Goal: Task Accomplishment & Management: Use online tool/utility

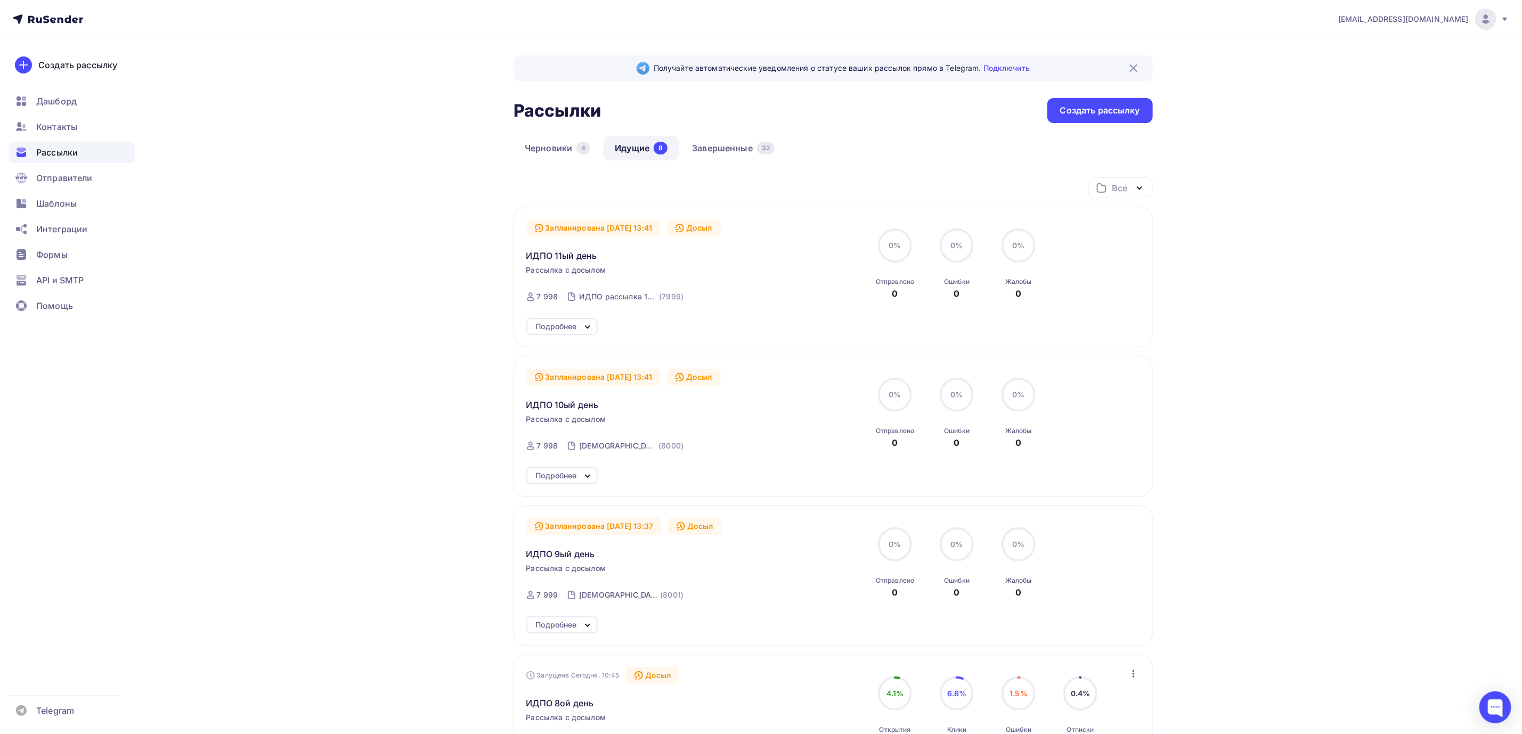
click at [56, 21] on icon at bounding box center [48, 19] width 70 height 13
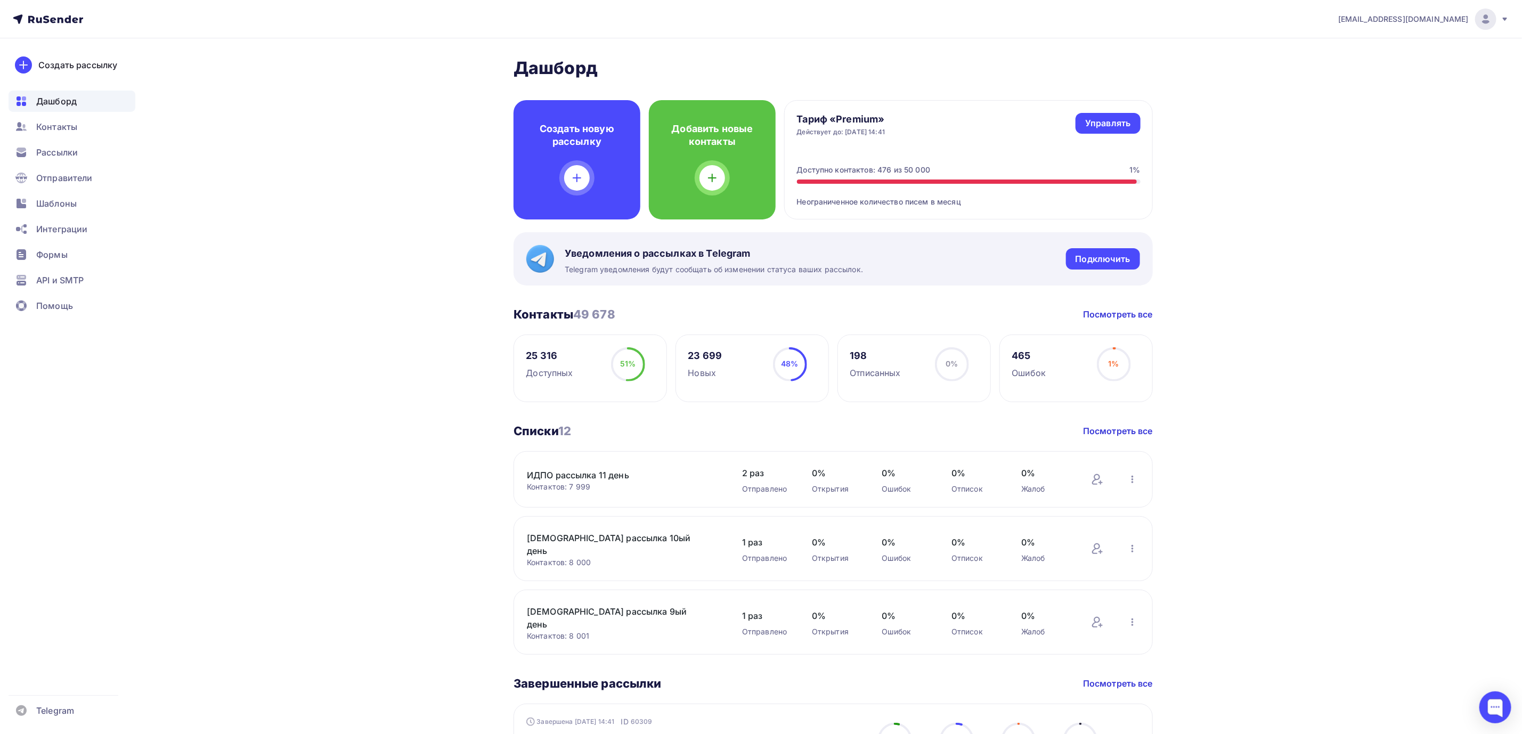
drag, startPoint x: 252, startPoint y: 230, endPoint x: 344, endPoint y: 167, distance: 111.0
click at [58, 199] on span "Шаблоны" at bounding box center [56, 203] width 40 height 13
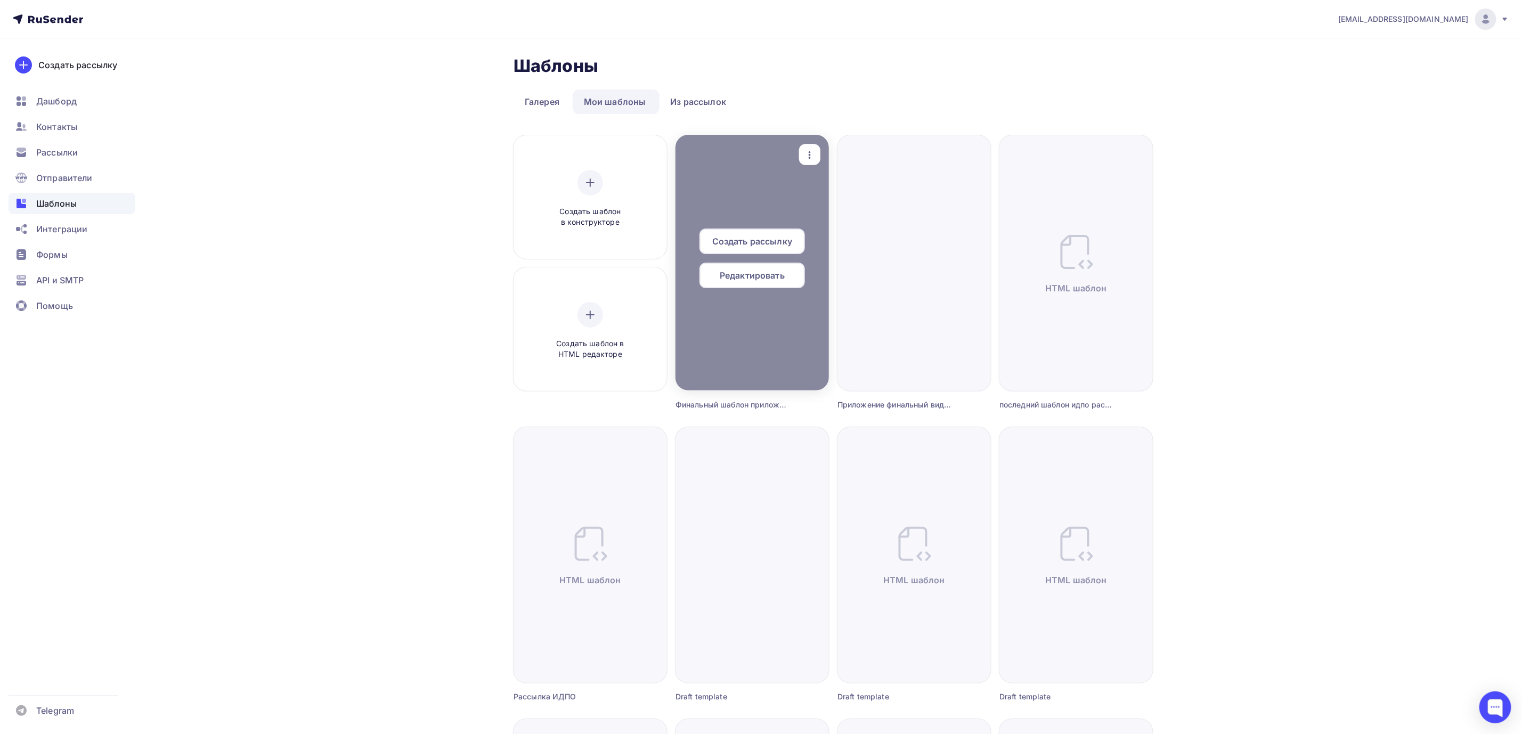
click at [743, 277] on span "Редактировать" at bounding box center [752, 275] width 65 height 13
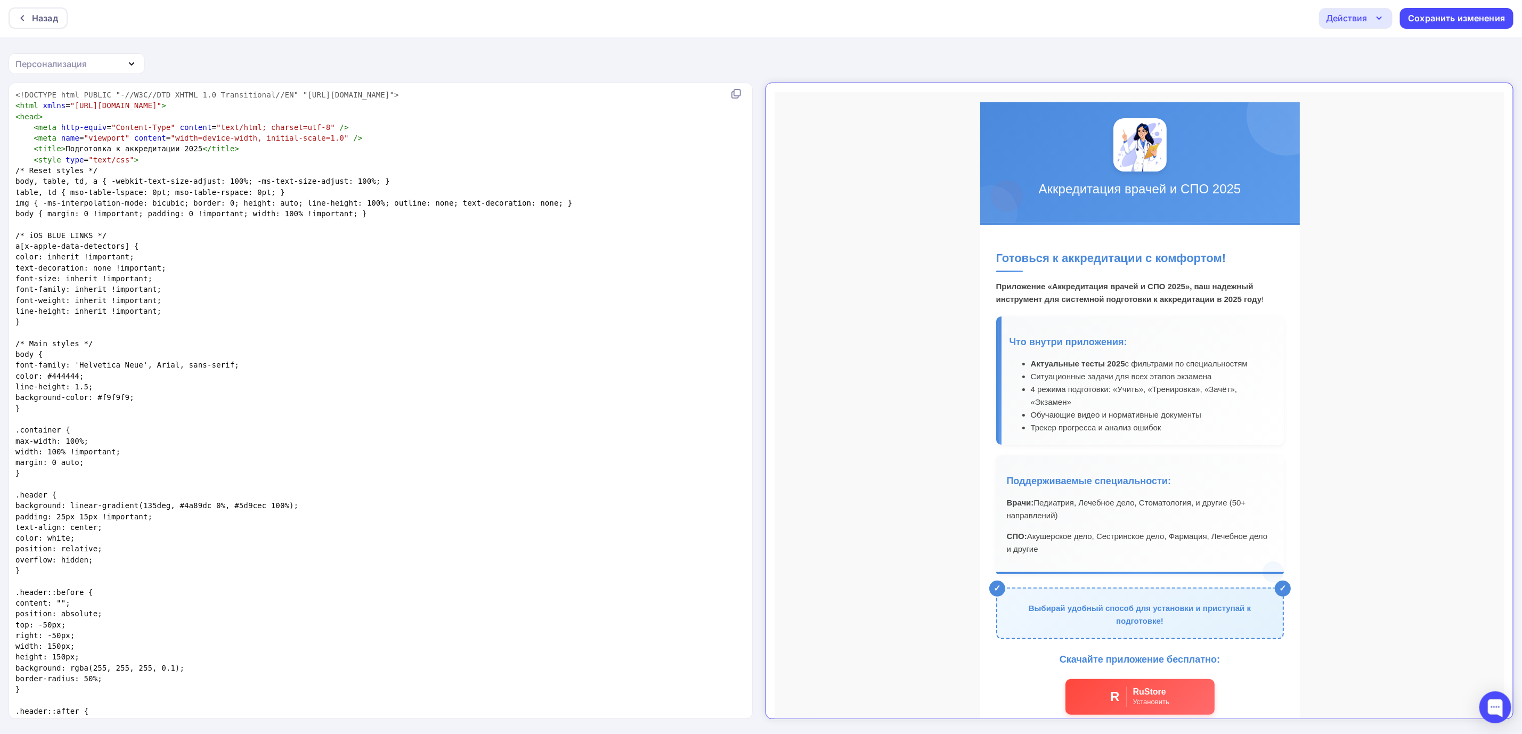
drag, startPoint x: 995, startPoint y: 373, endPoint x: 968, endPoint y: 381, distance: 28.2
click at [970, 381] on td "Готовься к аккредитации с комфортом! Приложение «Аккредитация врачей и СПО 2025…" at bounding box center [1130, 551] width 320 height 677
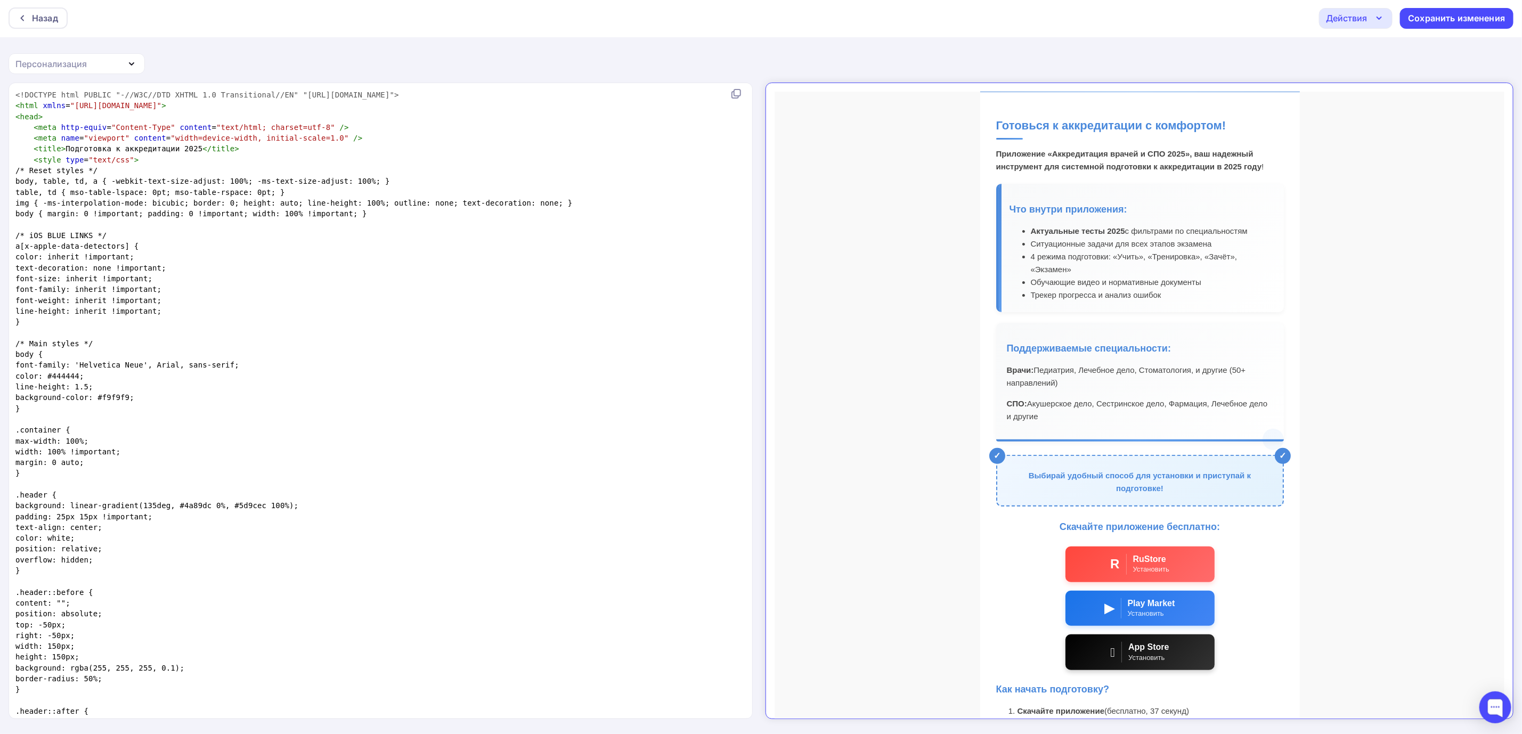
scroll to position [131, 0]
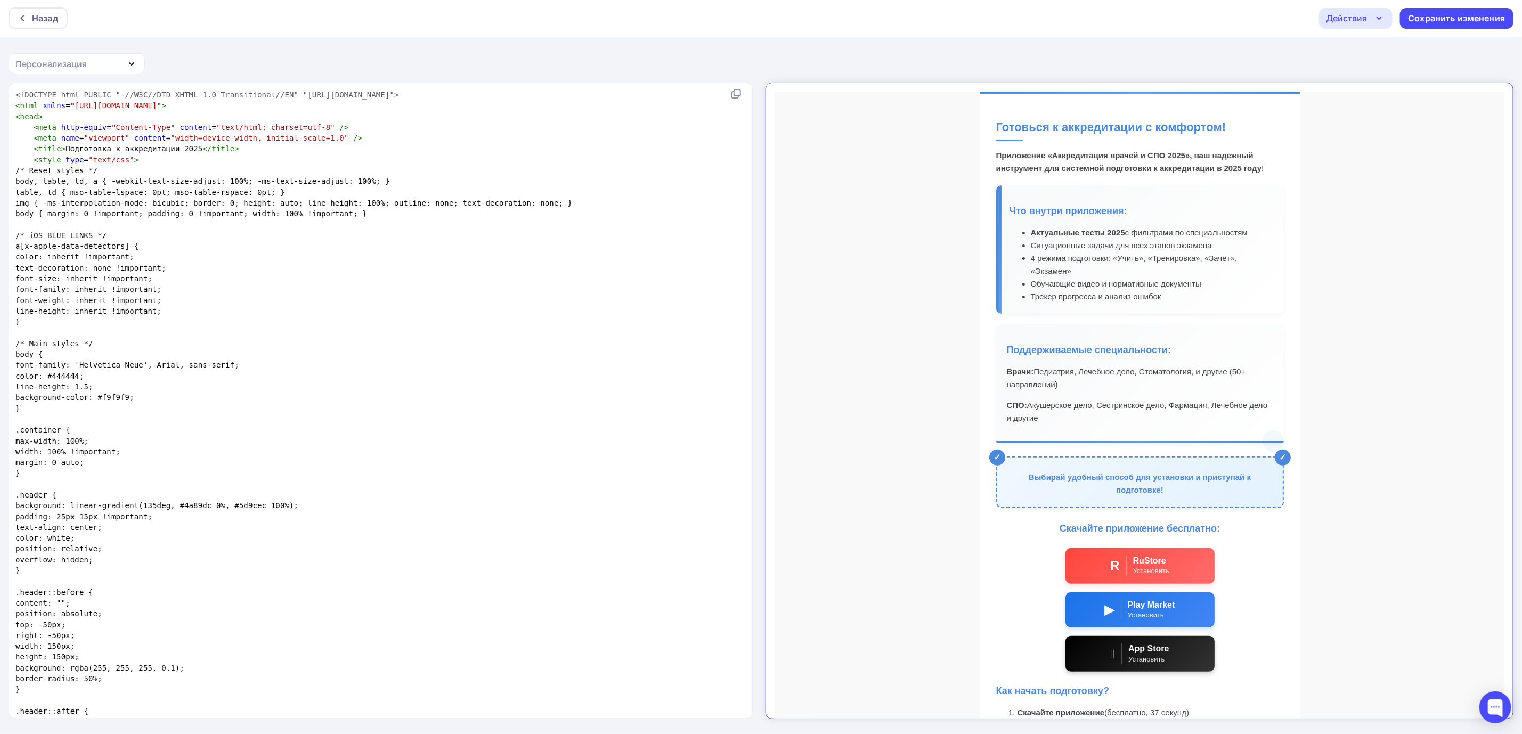
drag, startPoint x: 1259, startPoint y: 514, endPoint x: 1332, endPoint y: 492, distance: 76.3
click at [1332, 492] on td "Аккредитация врачей и СПО 2025 Готовься к аккредитации с комфортом! Приложение …" at bounding box center [1130, 410] width 730 height 918
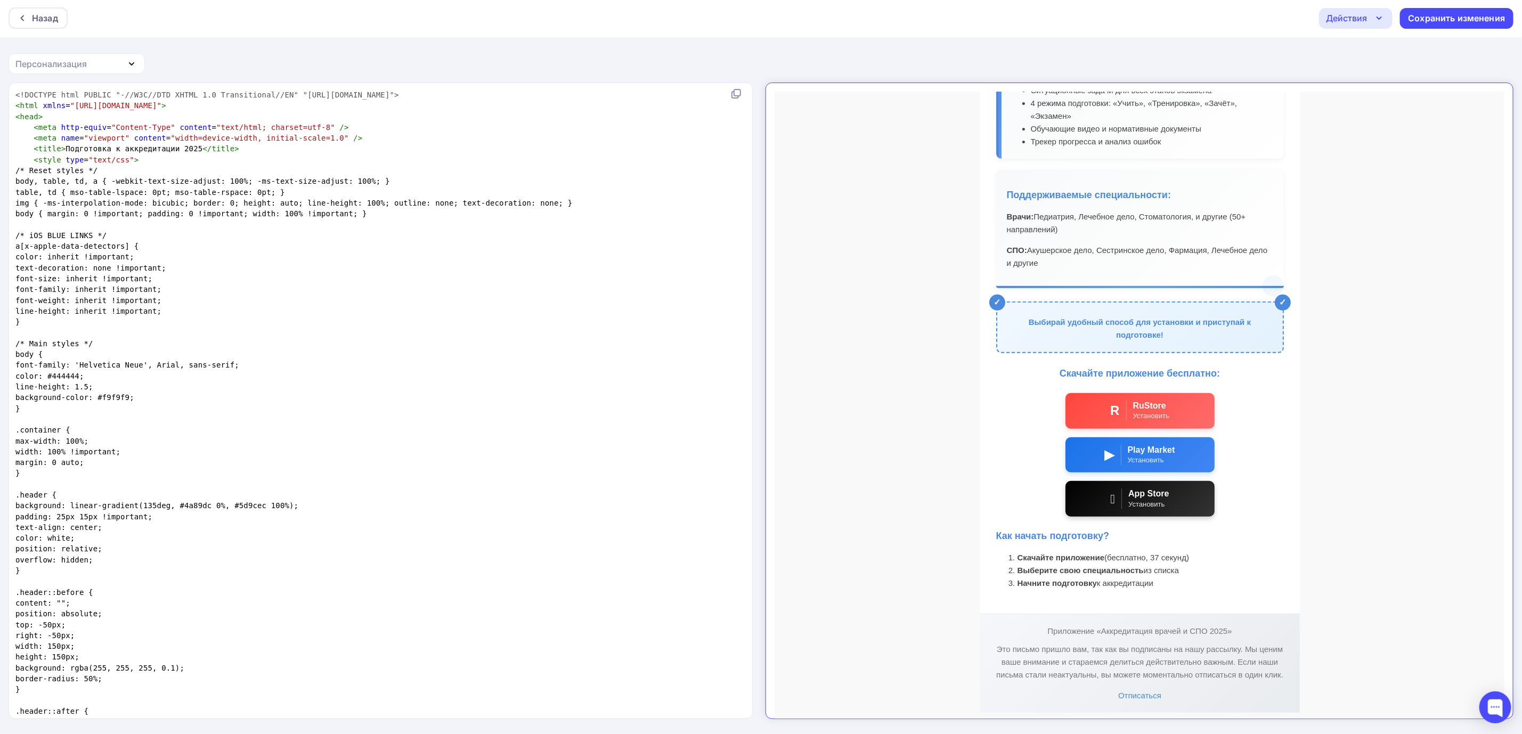
scroll to position [291, 0]
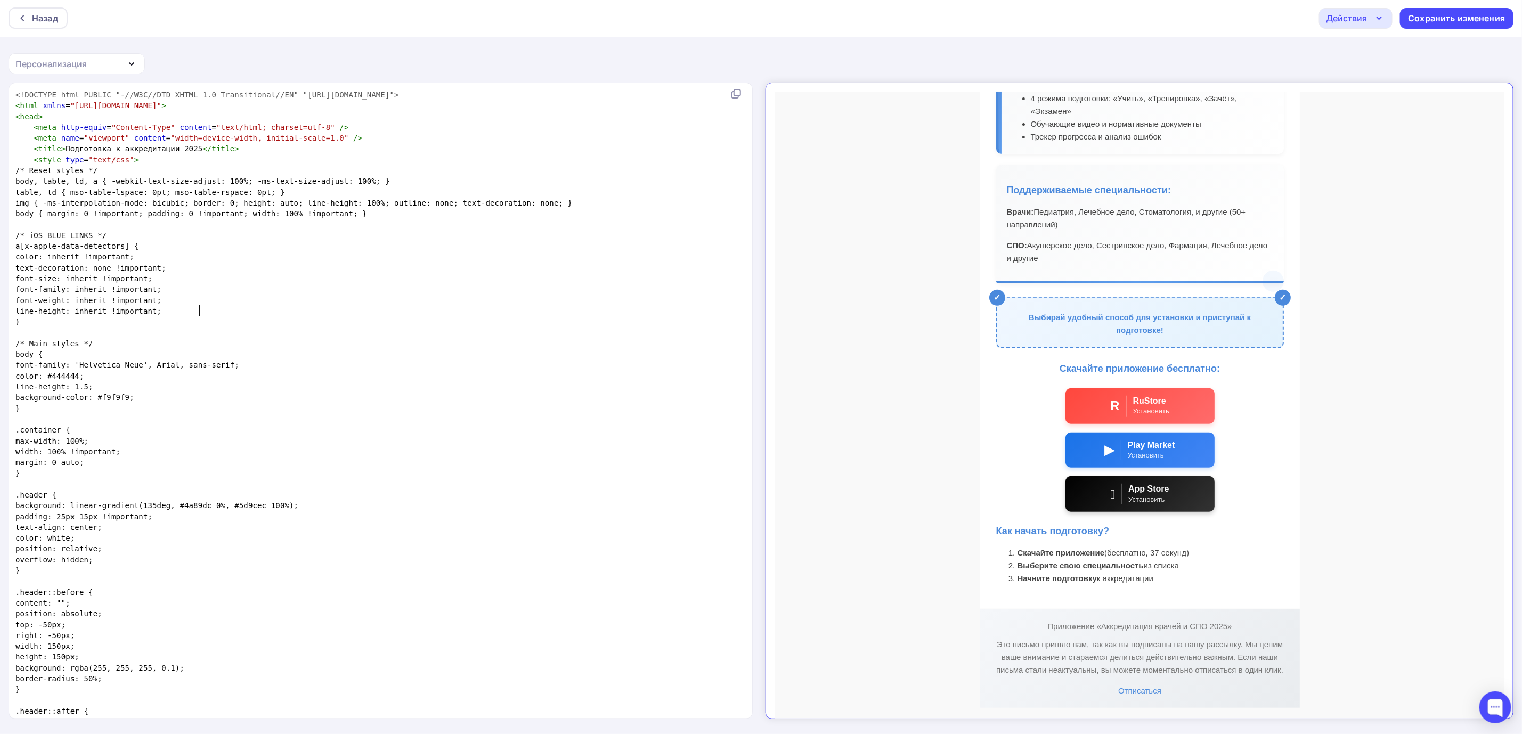
click at [370, 306] on pre "line-height: inherit !important;" at bounding box center [378, 311] width 730 height 11
type textarea "<!DOCTYPE html PUBLIC "-//W3C//DTD XHTML 1.0 Transitional//EN" "http://www.w3.o…"
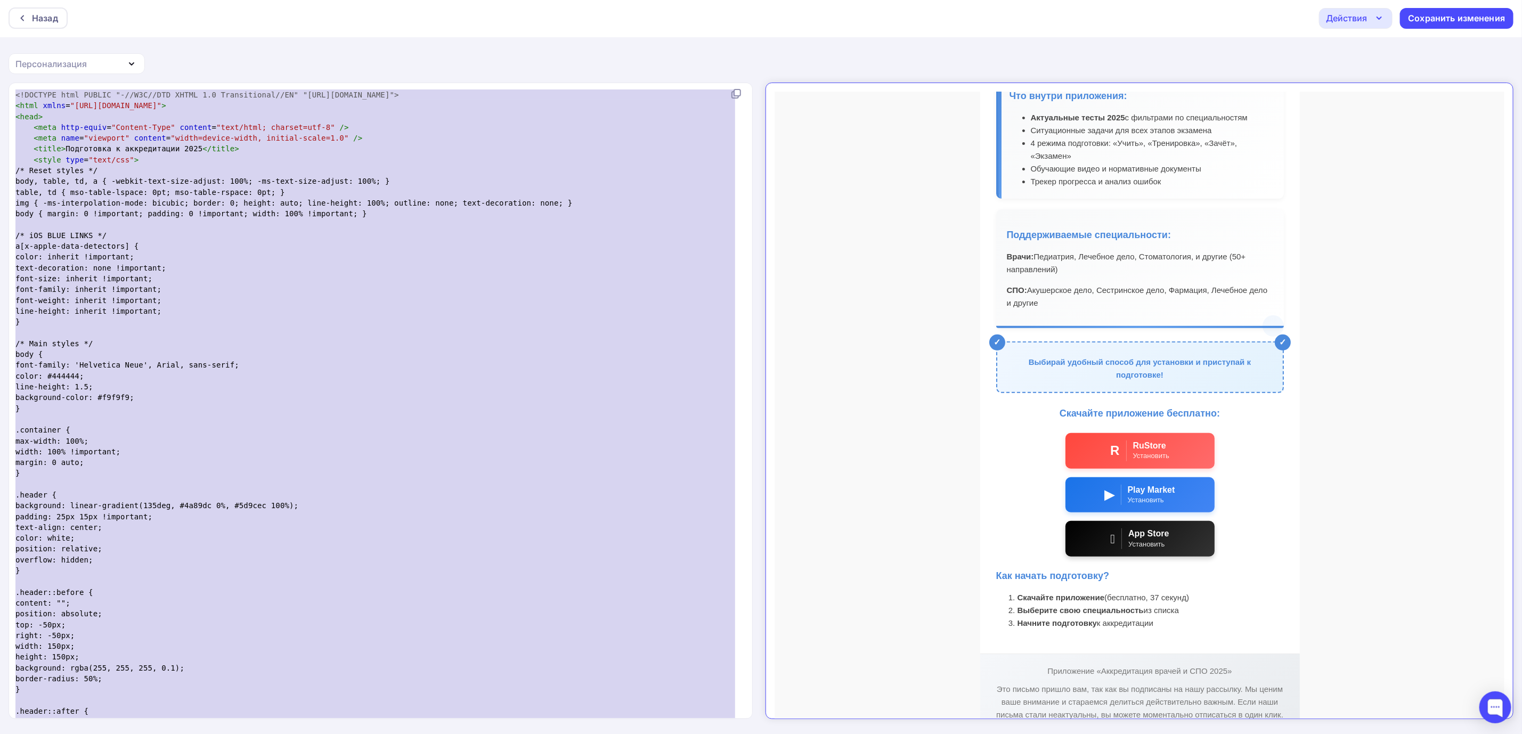
scroll to position [291, 0]
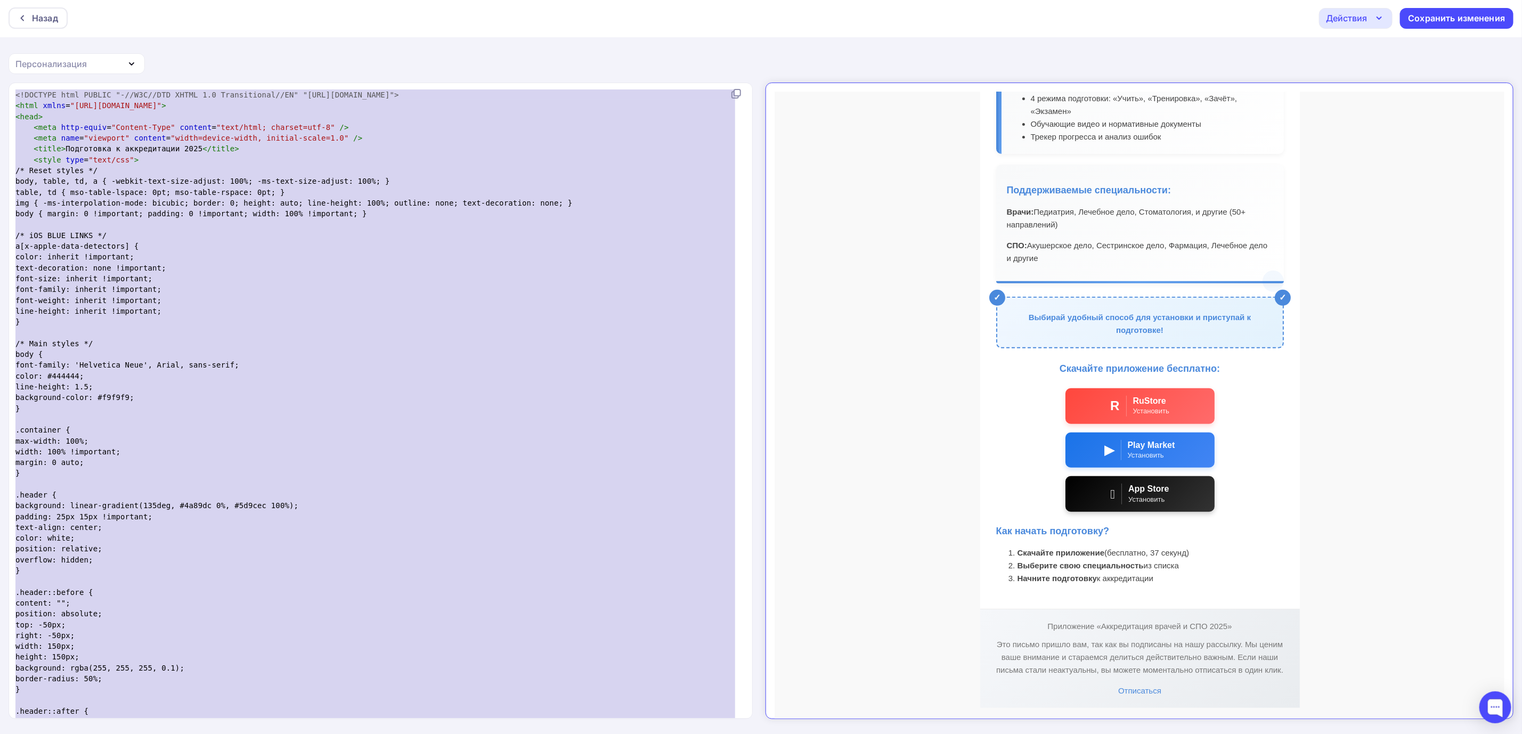
click at [573, 457] on pre "margin: 0 auto;" at bounding box center [378, 462] width 730 height 11
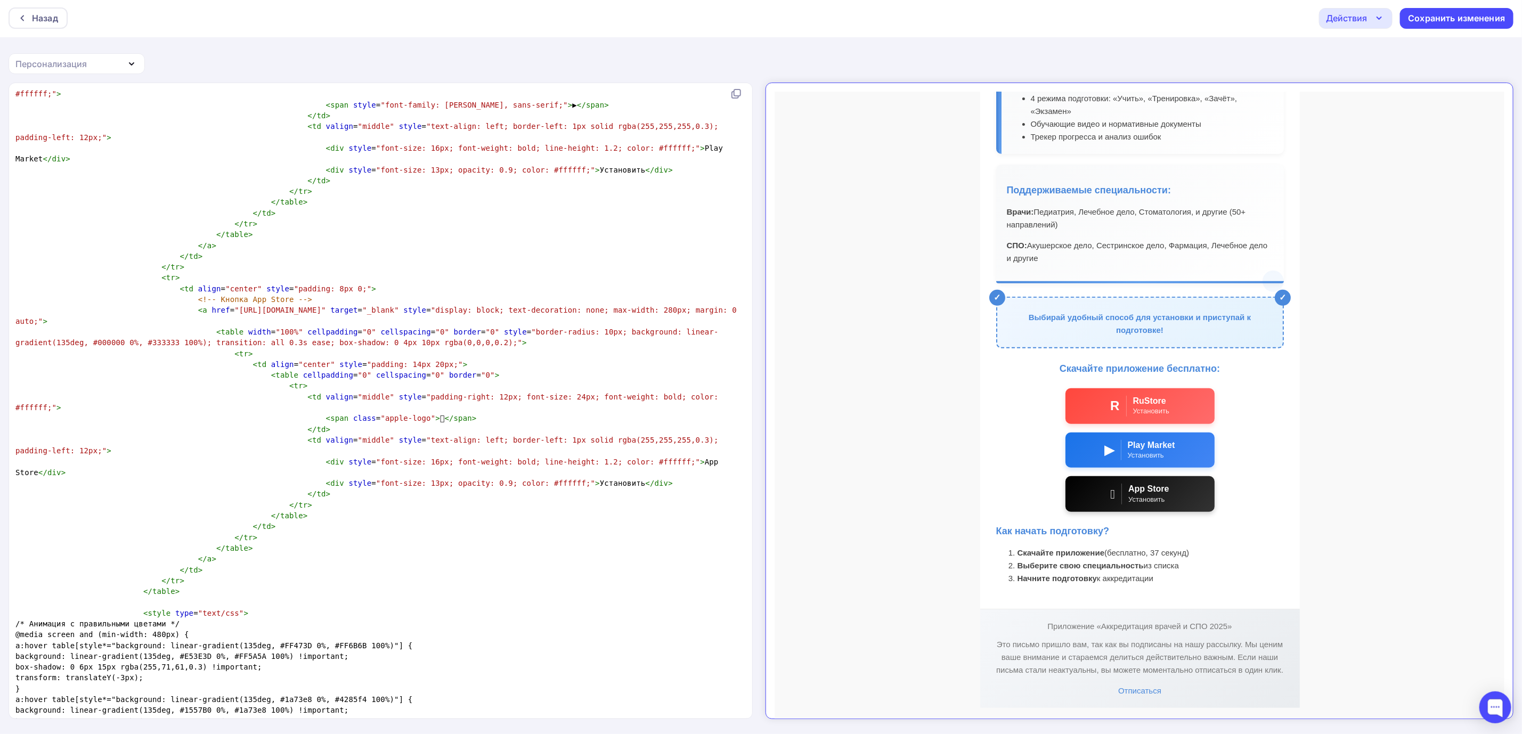
scroll to position [6098, 0]
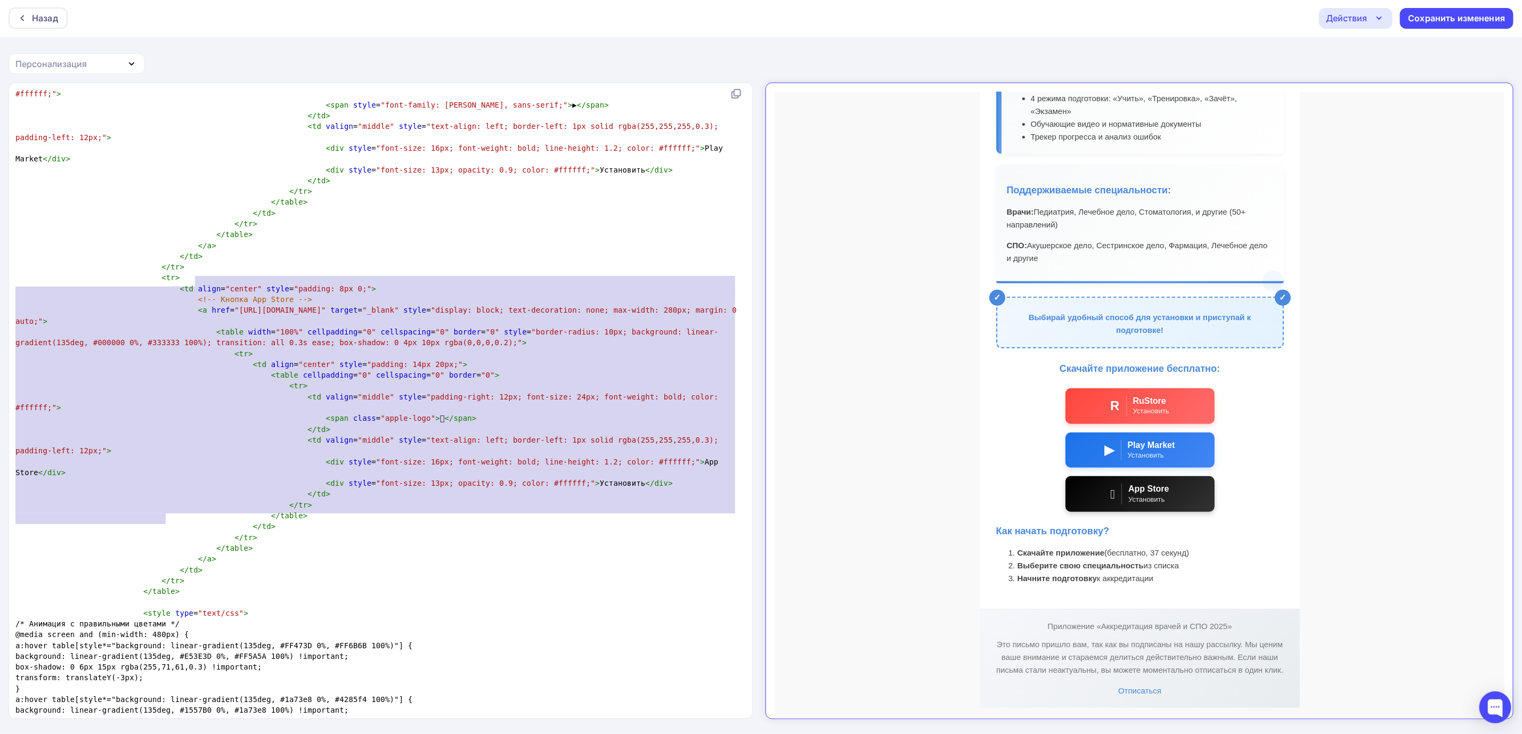
type textarea "<table width="100%" cellpadding="0" cellspacing="0" border="0" style="border-ra…"
drag, startPoint x: 168, startPoint y: 523, endPoint x: 192, endPoint y: 283, distance: 240.3
click at [409, 197] on pre "</ table >" at bounding box center [378, 202] width 730 height 11
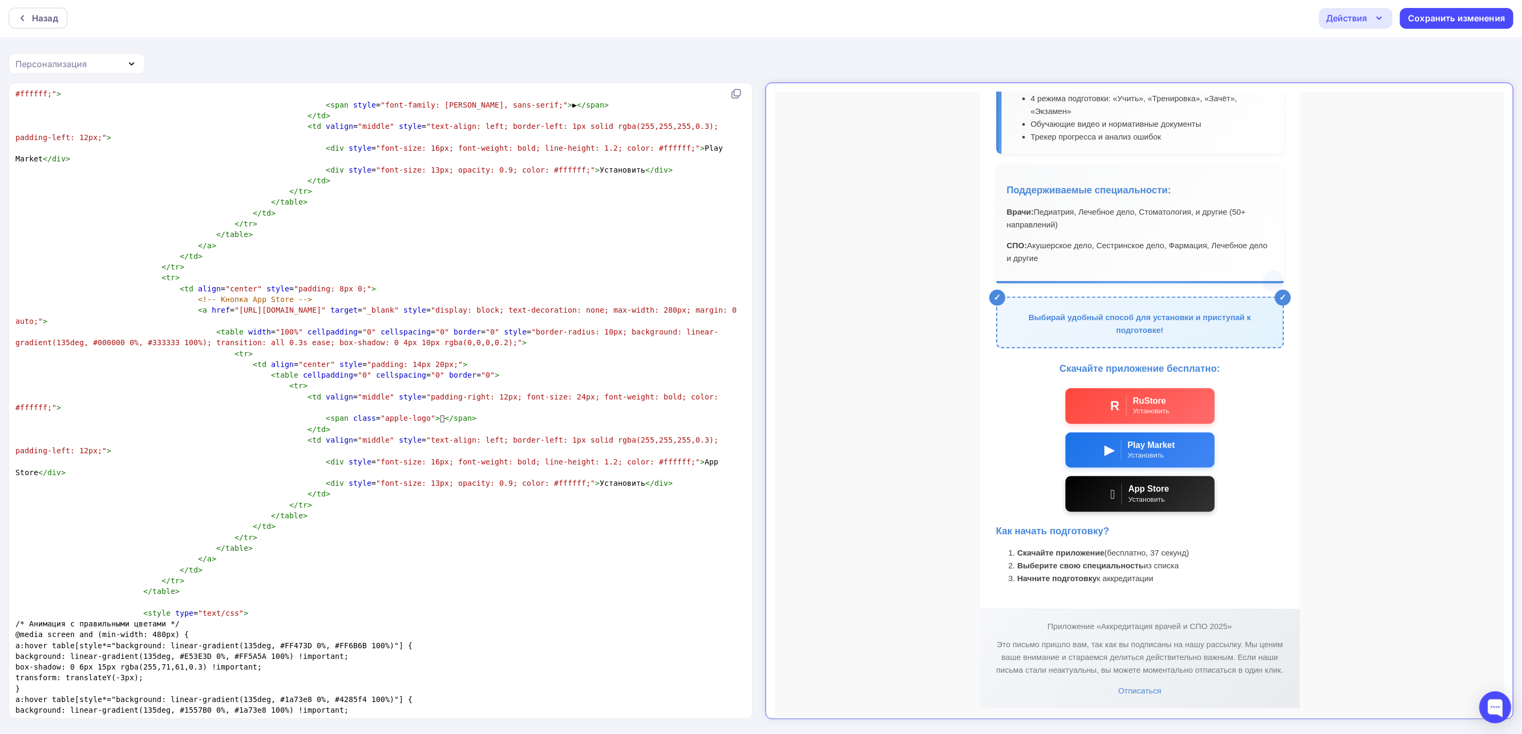
type textarea "<!DOCTYPE html PUBLIC "-//W3C//DTD XHTML 1.0 Transitional//EN" "http://www.w3.o…"
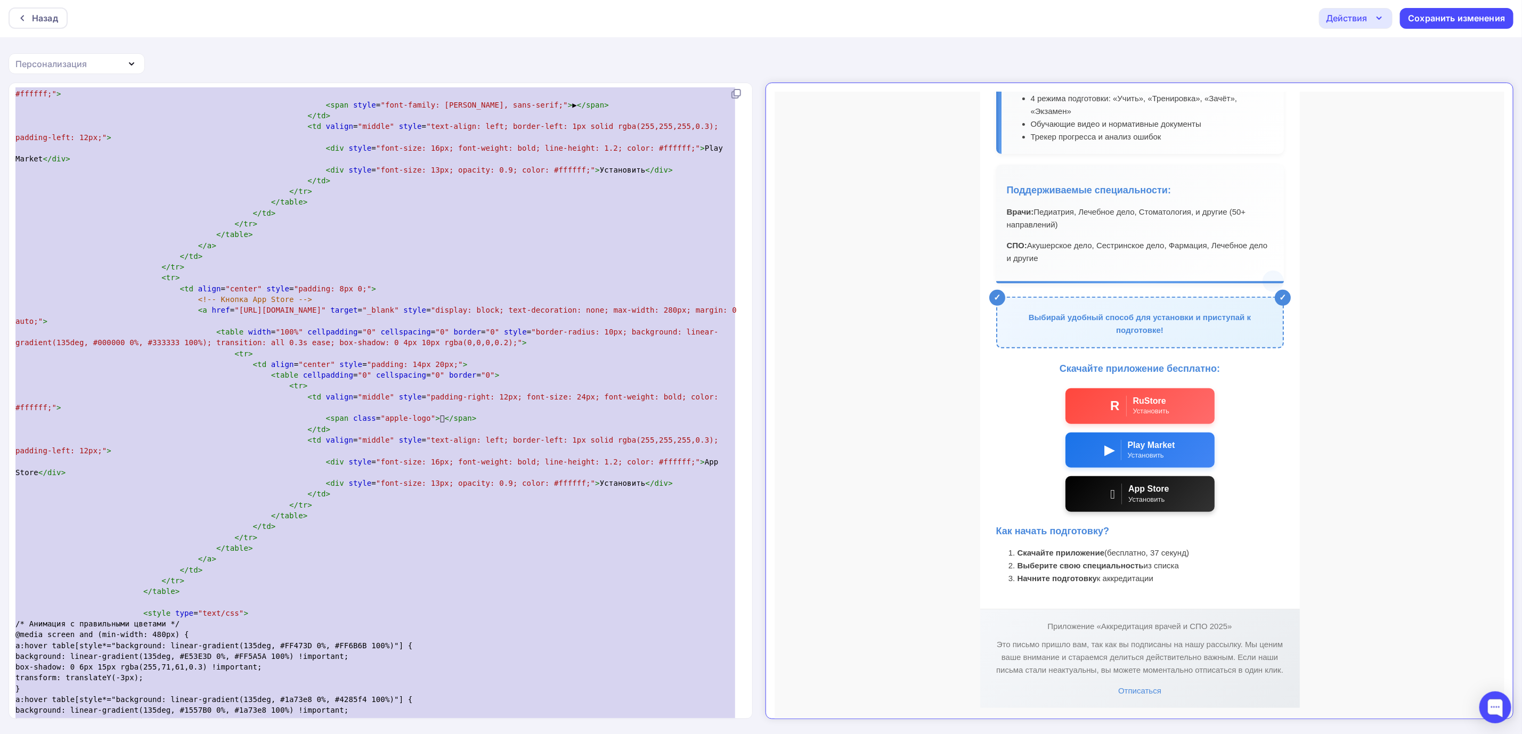
paste textarea
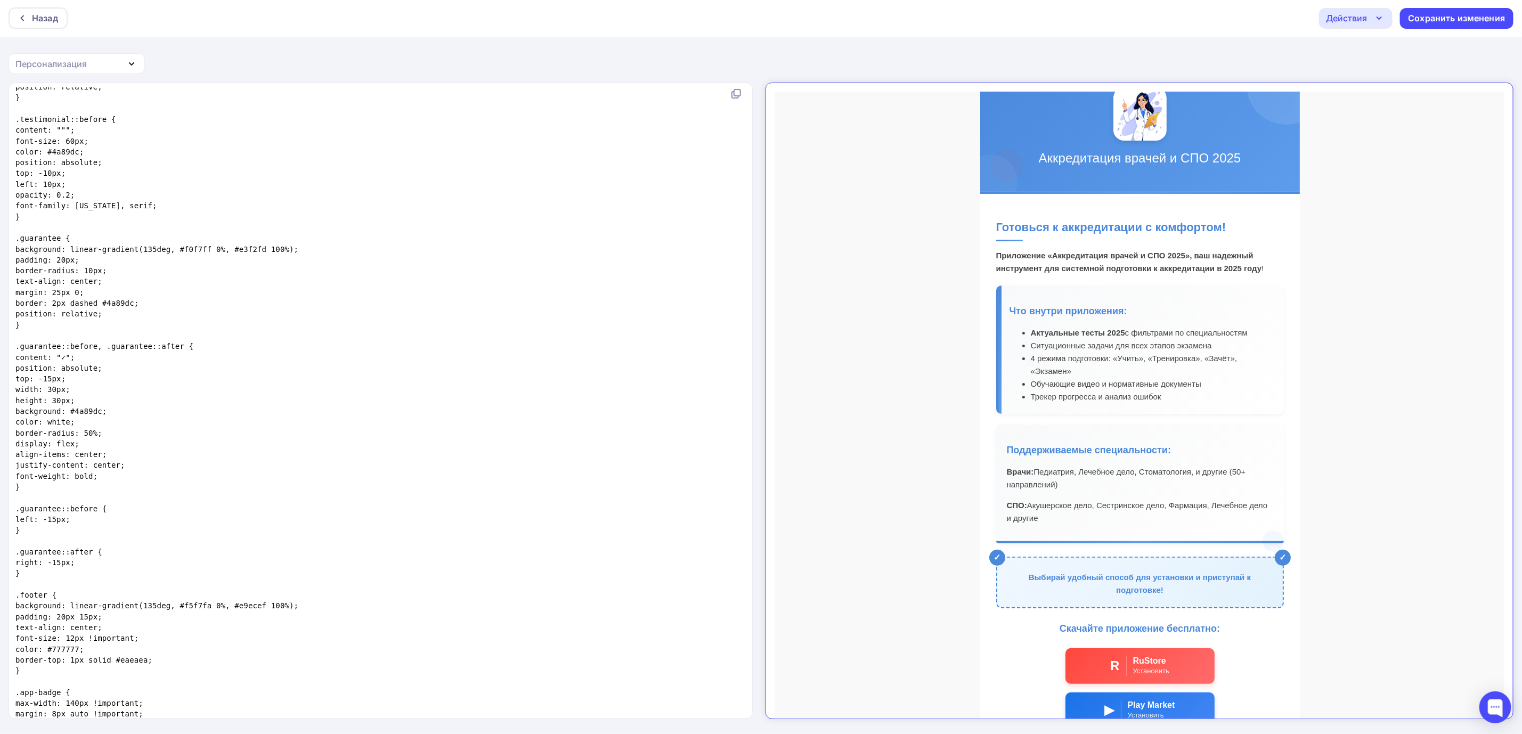
scroll to position [0, 0]
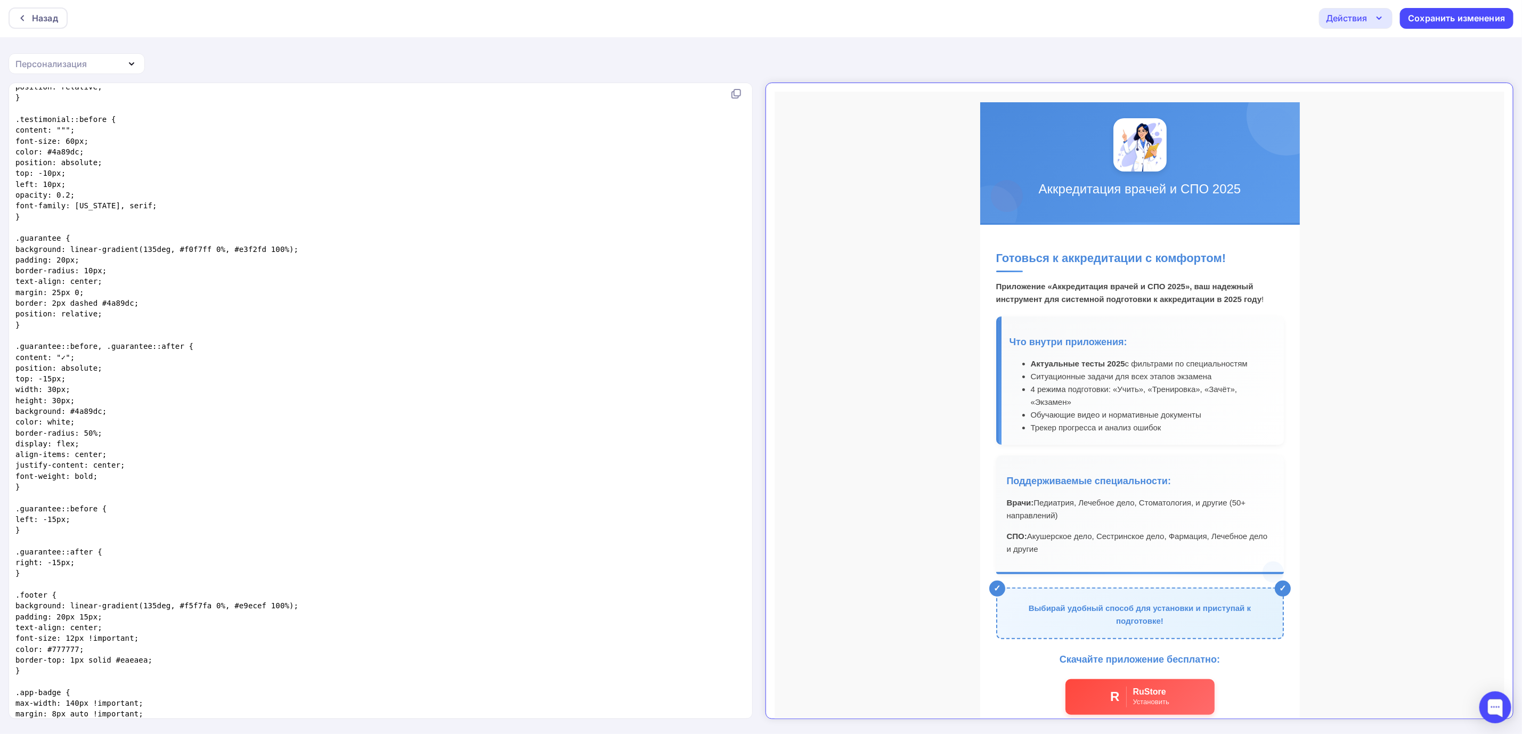
click at [452, 495] on pre at bounding box center [378, 497] width 730 height 11
type textarea "<!DOCTYPE html PUBLIC "-//W3C//DTD XHTML 1.0 Transitional//EN" "http://www.w3.o…"
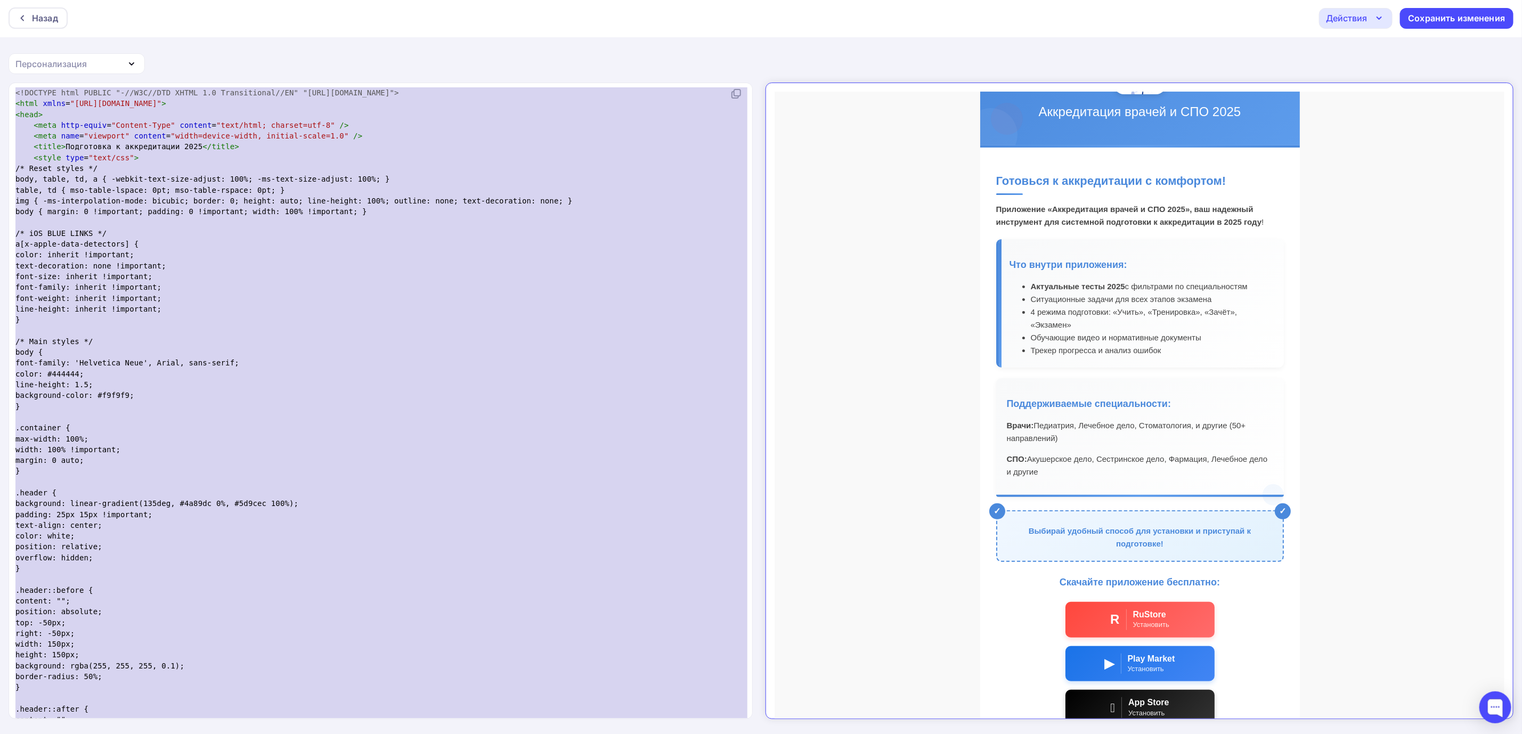
scroll to position [291, 0]
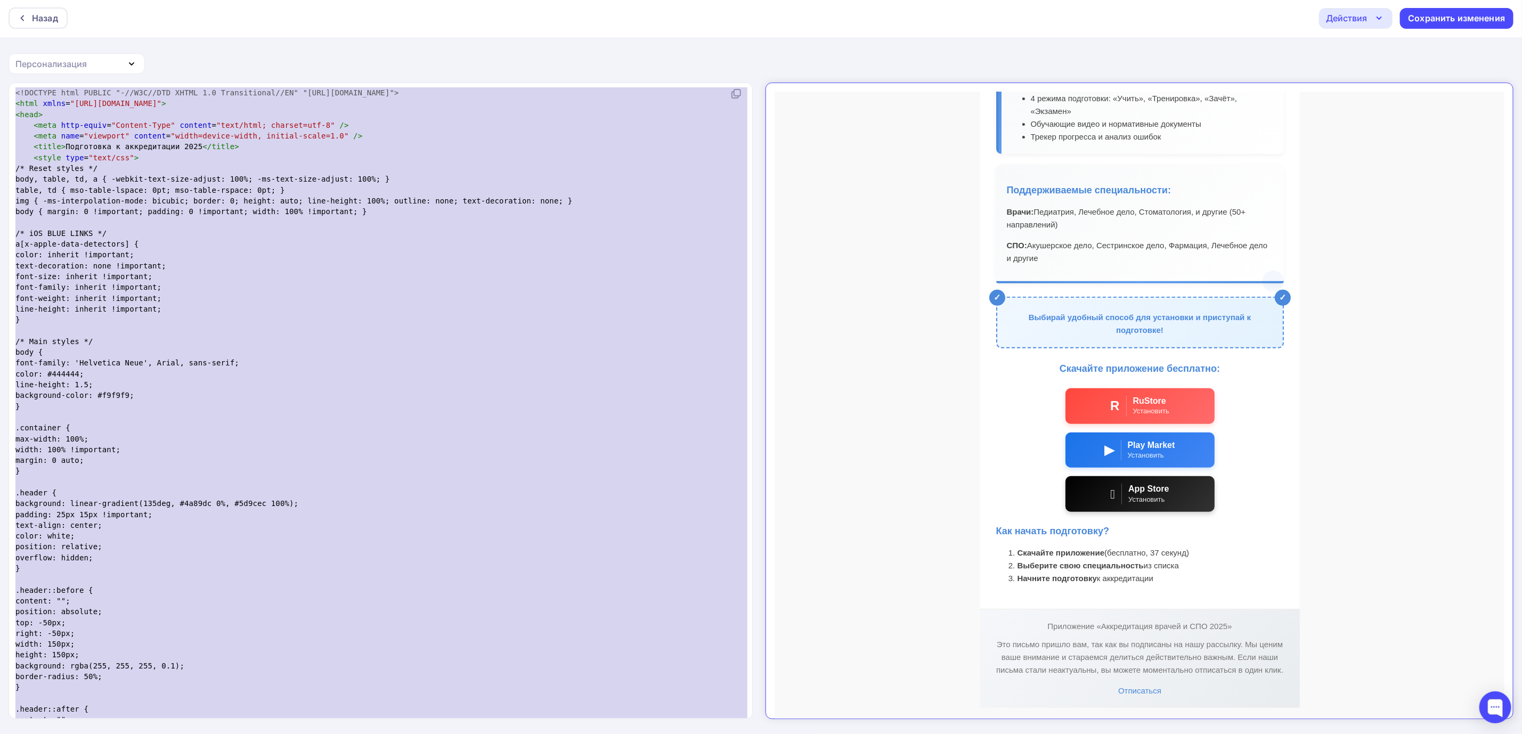
click at [355, 363] on pre "font-family: 'Helvetica Neue', Arial, sans-serif;" at bounding box center [378, 362] width 730 height 11
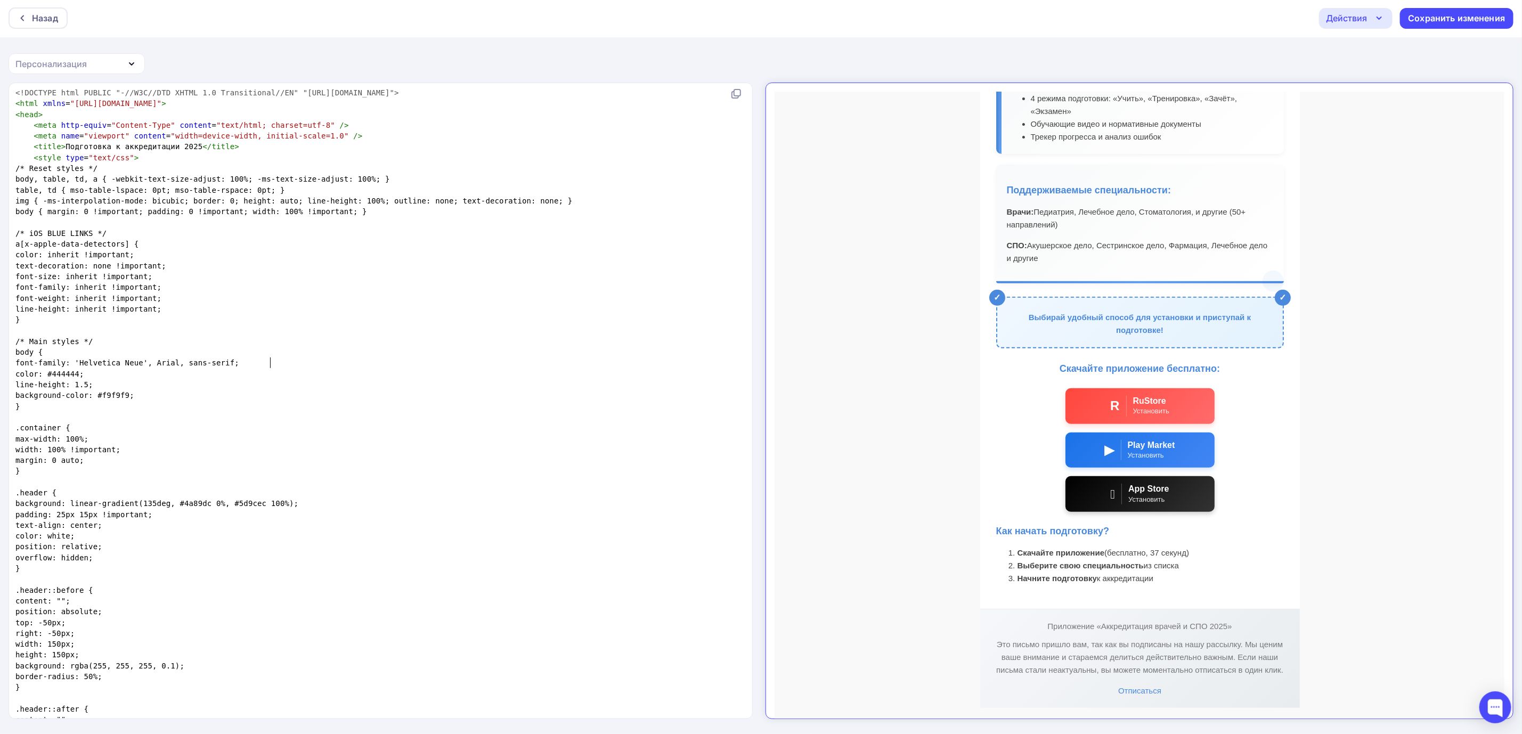
type textarea "<!DOCTYPE html PUBLIC "-//W3C//DTD XHTML 1.0 Transitional//EN" "http://www.w3.o…"
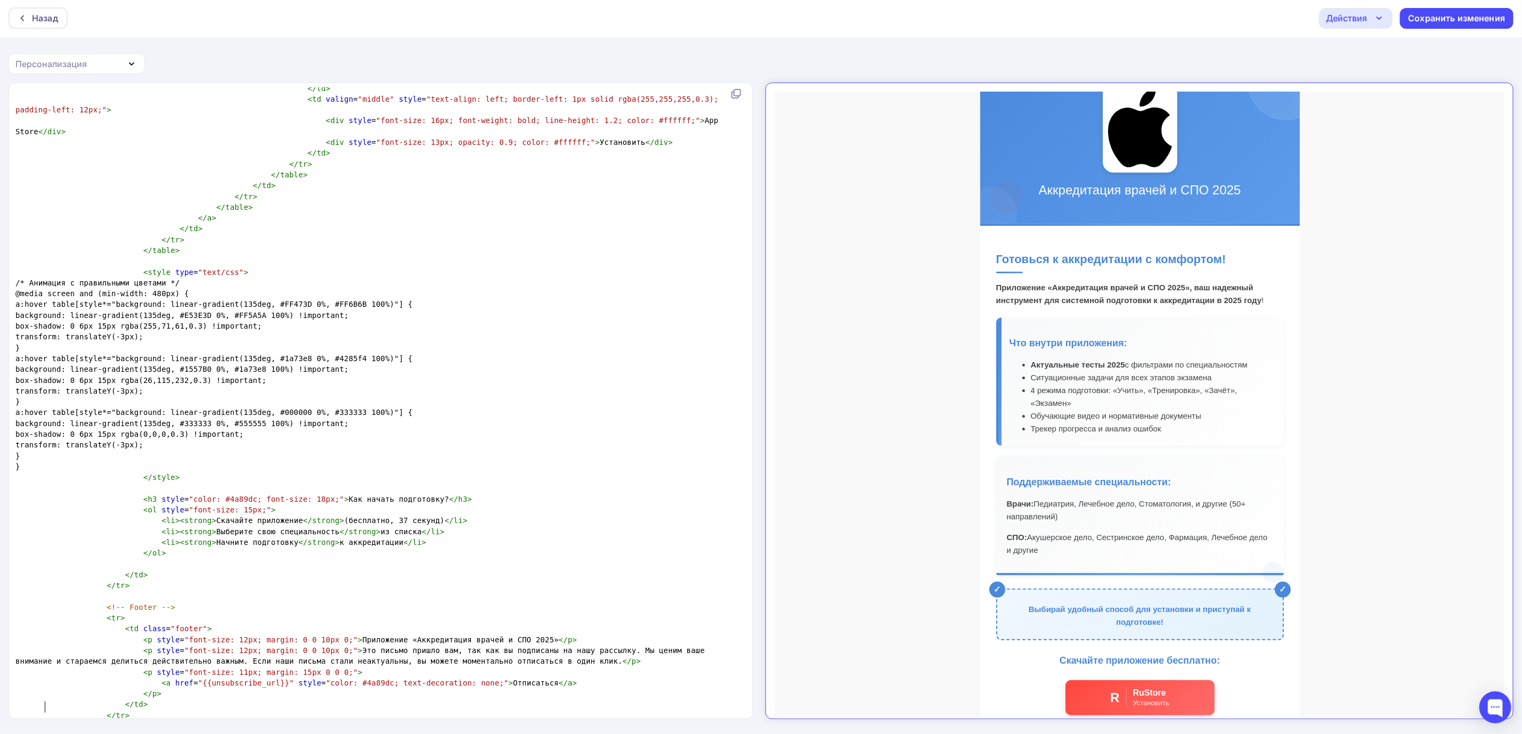
scroll to position [0, 0]
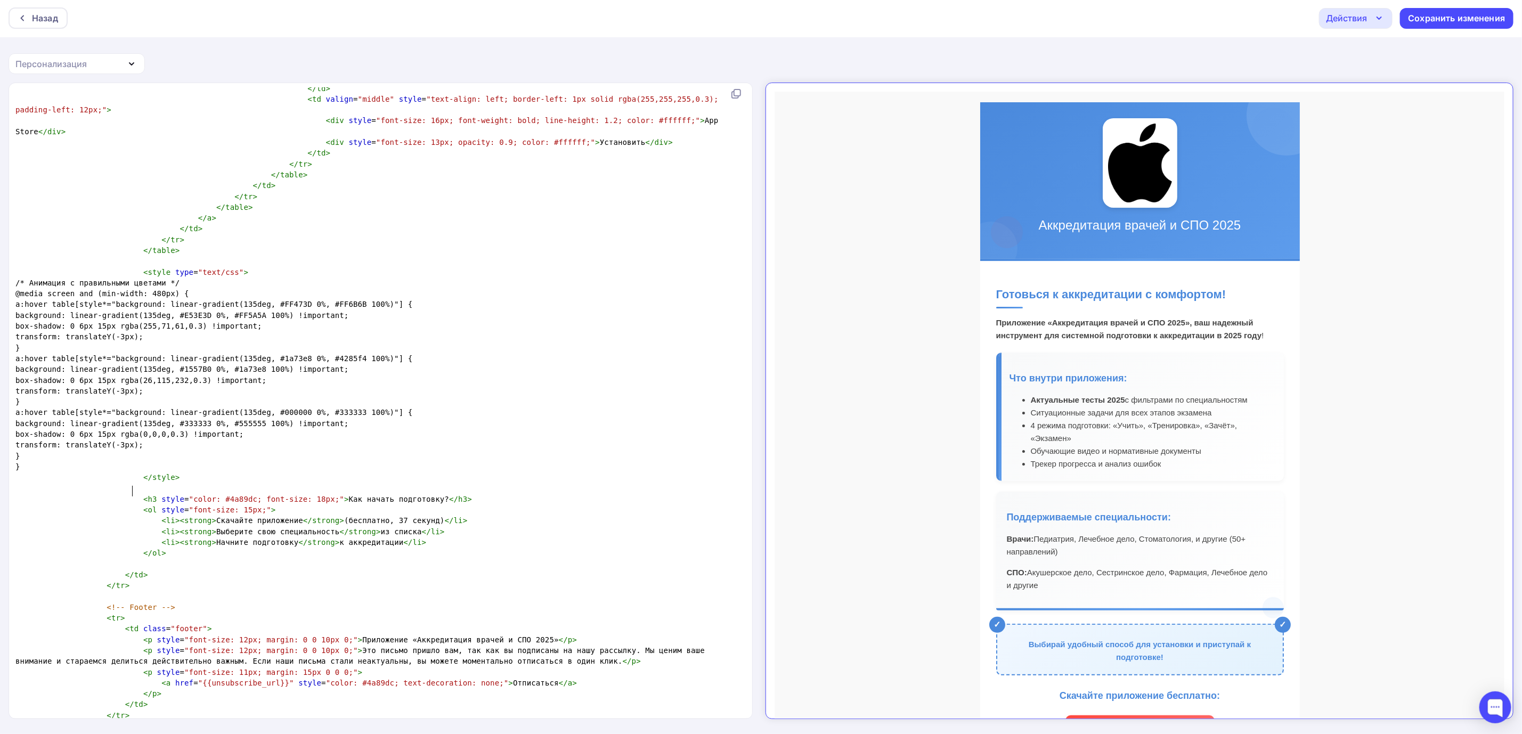
click at [566, 559] on pre at bounding box center [378, 564] width 730 height 11
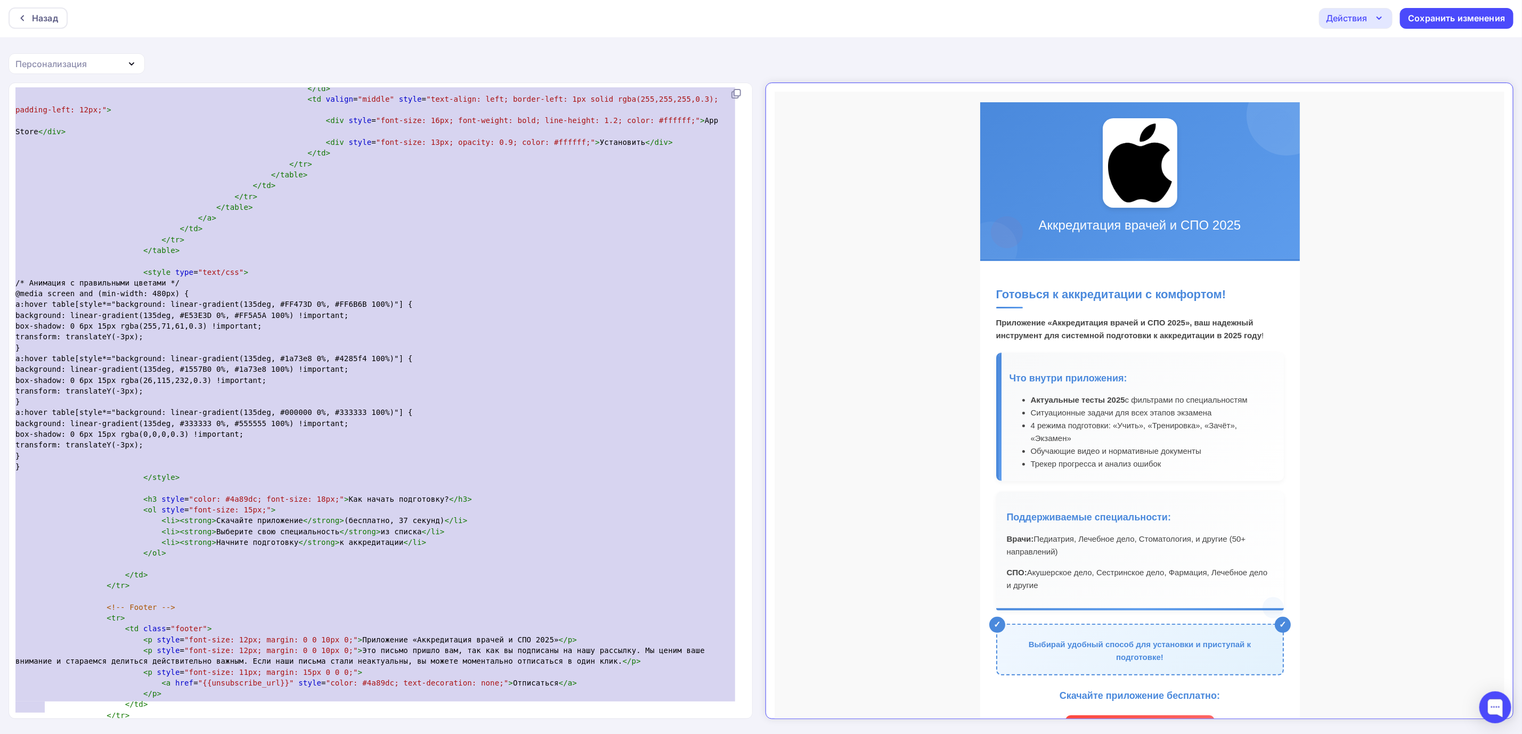
type textarea "<!DOCTYPE html PUBLIC "-//W3C//DTD XHTML 1.0 Transitional//EN" "http://www.w3.o…"
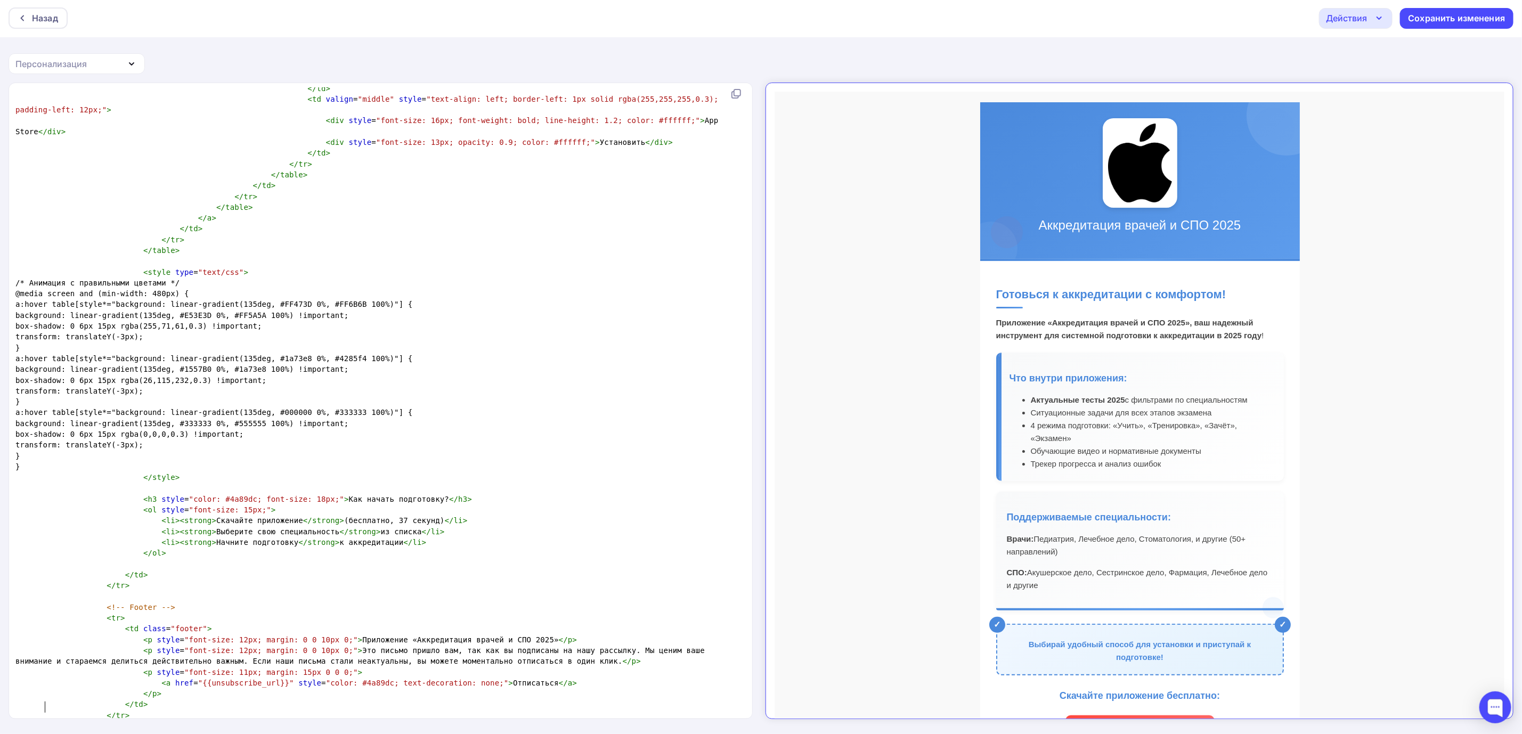
click at [457, 418] on pre "background: linear-gradient(135deg, #333333 0%, #555555 100%) !important;" at bounding box center [378, 423] width 730 height 11
type textarea "<!DOCTYPE html PUBLIC "-//W3C//DTD XHTML 1.0 Transitional//EN" "http://www.w3.o…"
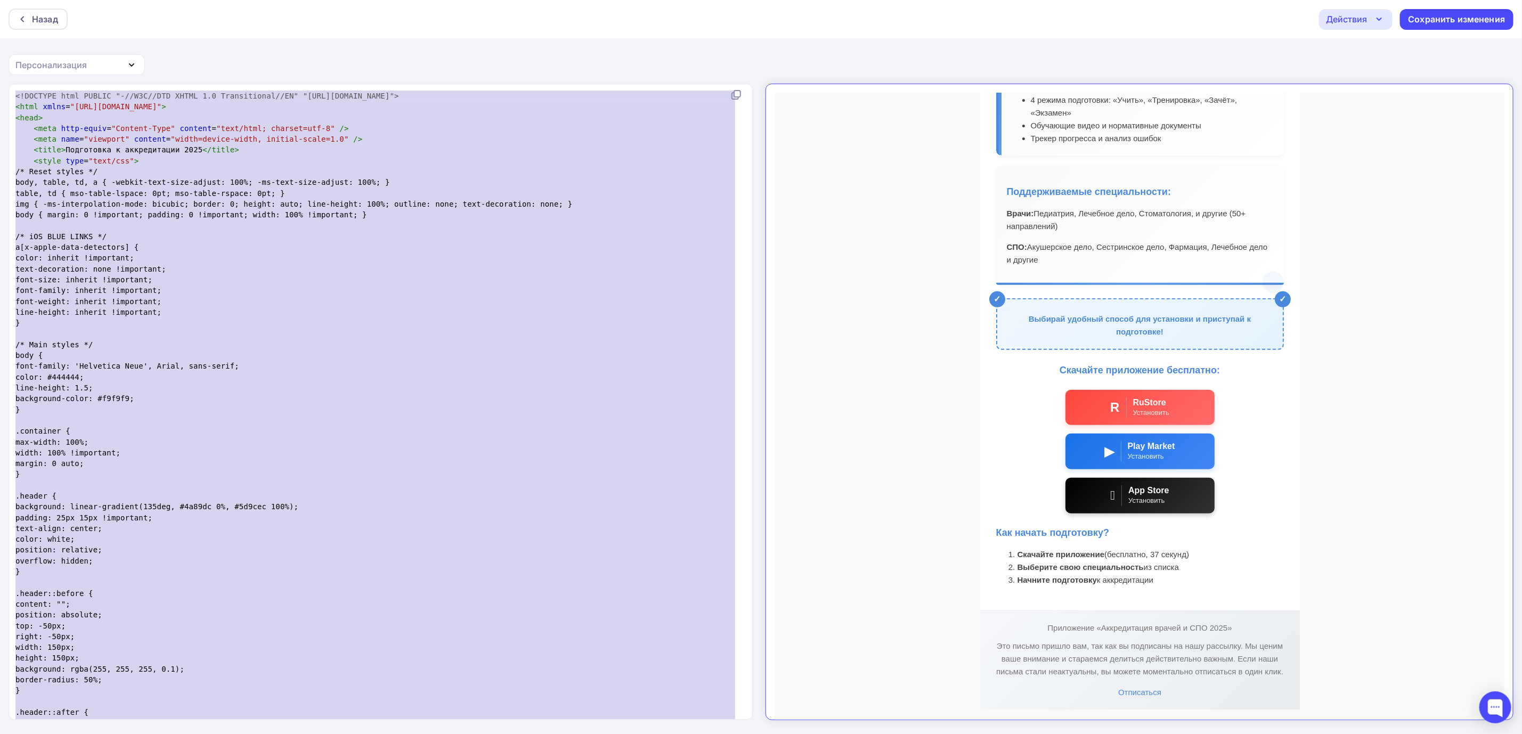
click at [398, 423] on pre at bounding box center [378, 420] width 730 height 11
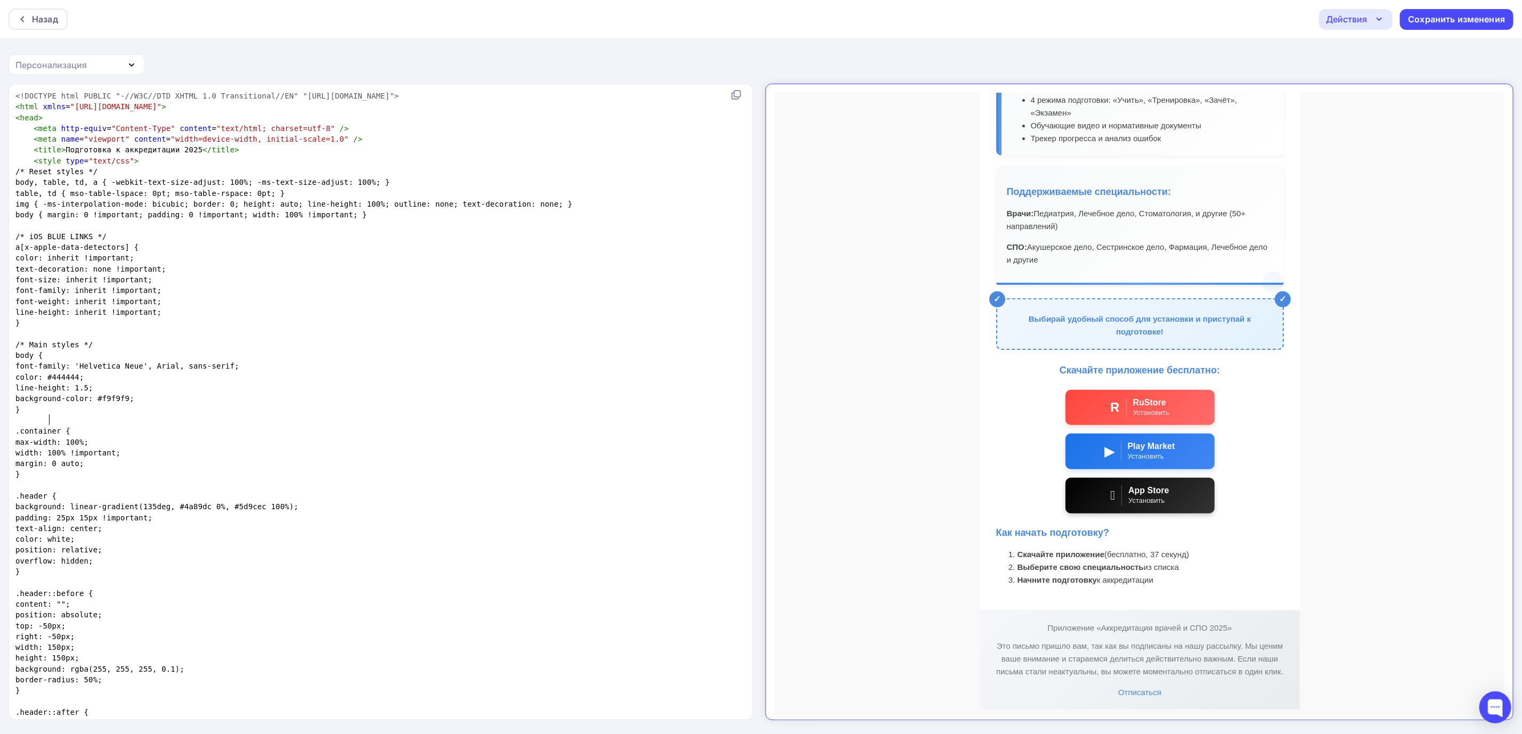
click at [412, 414] on pre "}" at bounding box center [378, 409] width 730 height 11
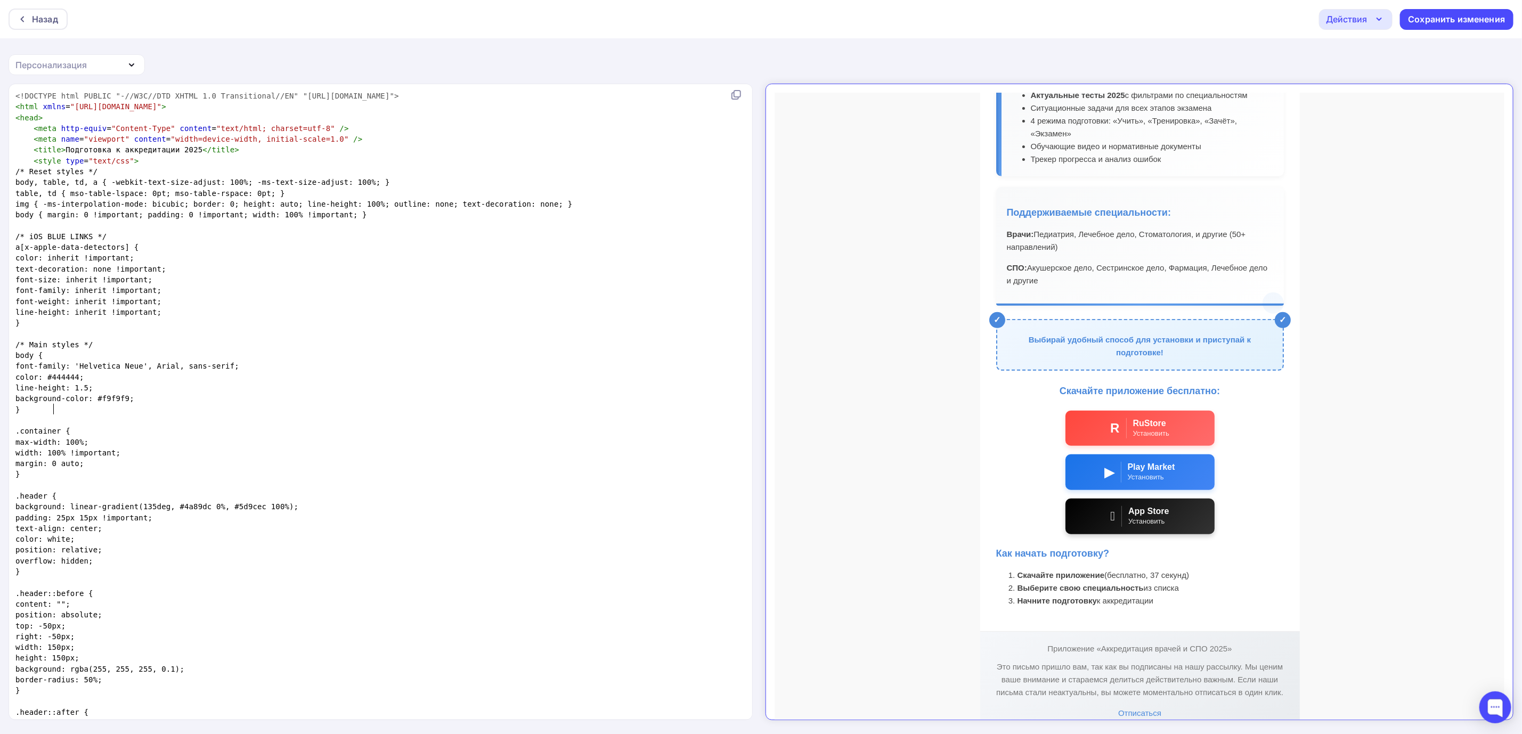
scroll to position [327, 0]
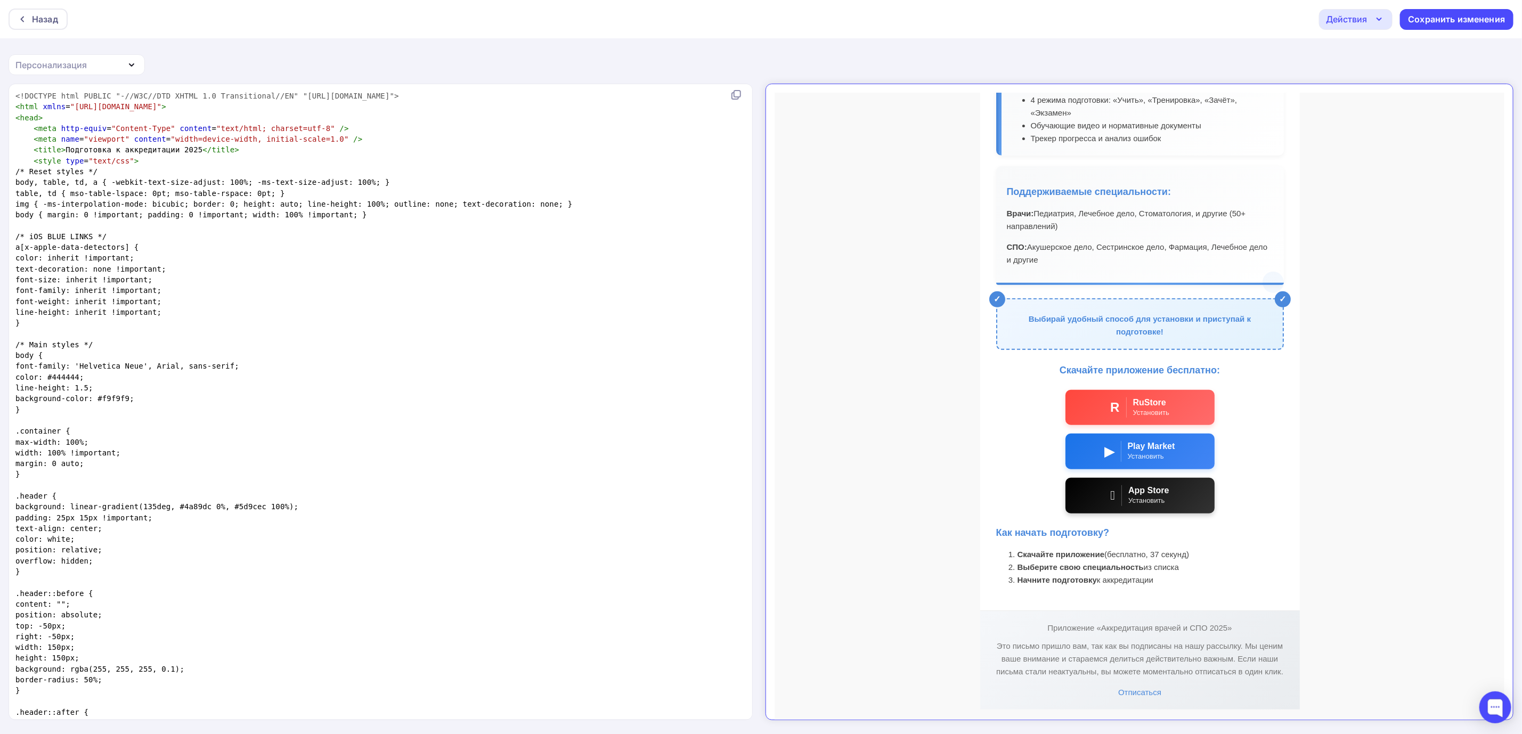
click at [454, 404] on pre "}" at bounding box center [378, 409] width 730 height 11
type textarea "<!DOCTYPE html PUBLIC "-//W3C//DTD XHTML 1.0 Transitional//EN" "http://www.w3.o…"
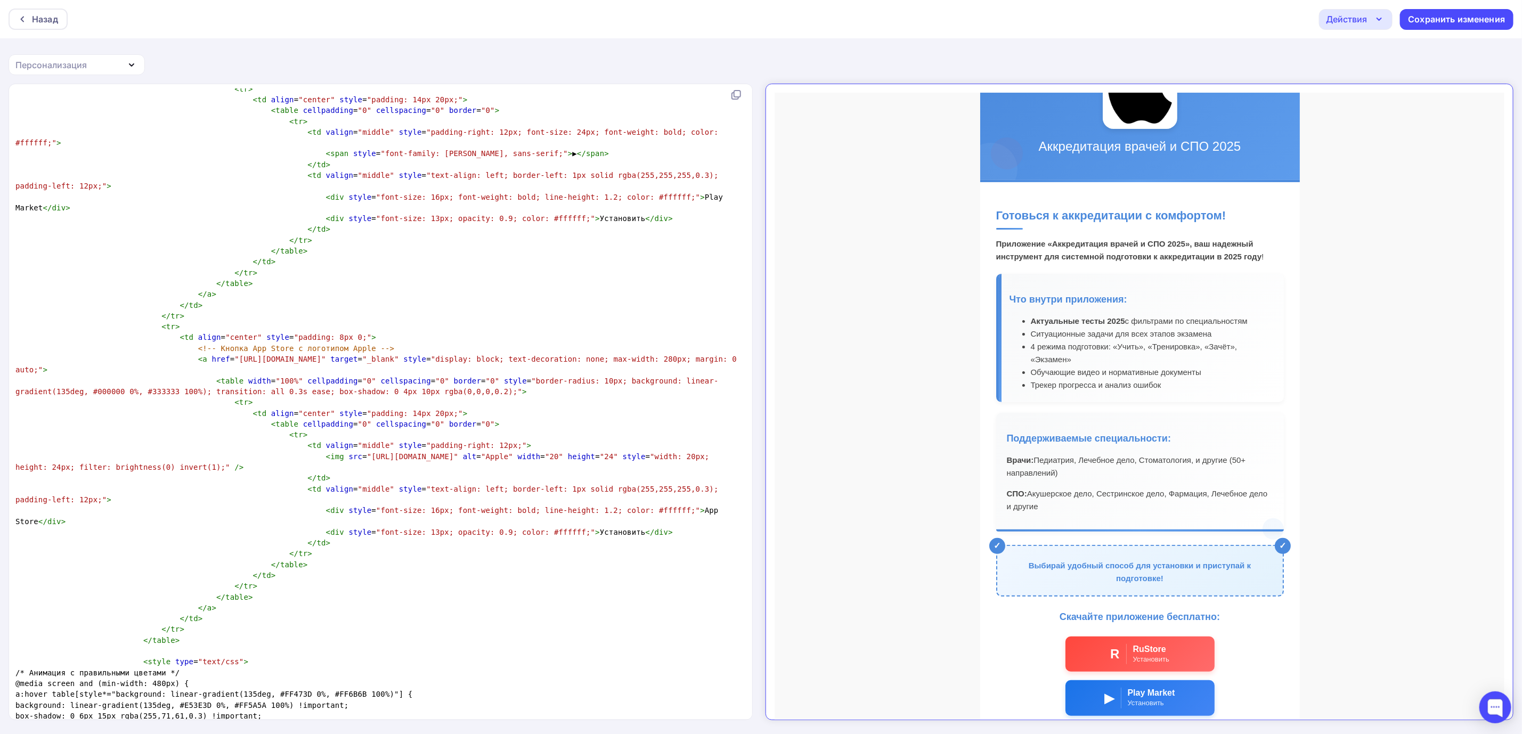
scroll to position [5799, 0]
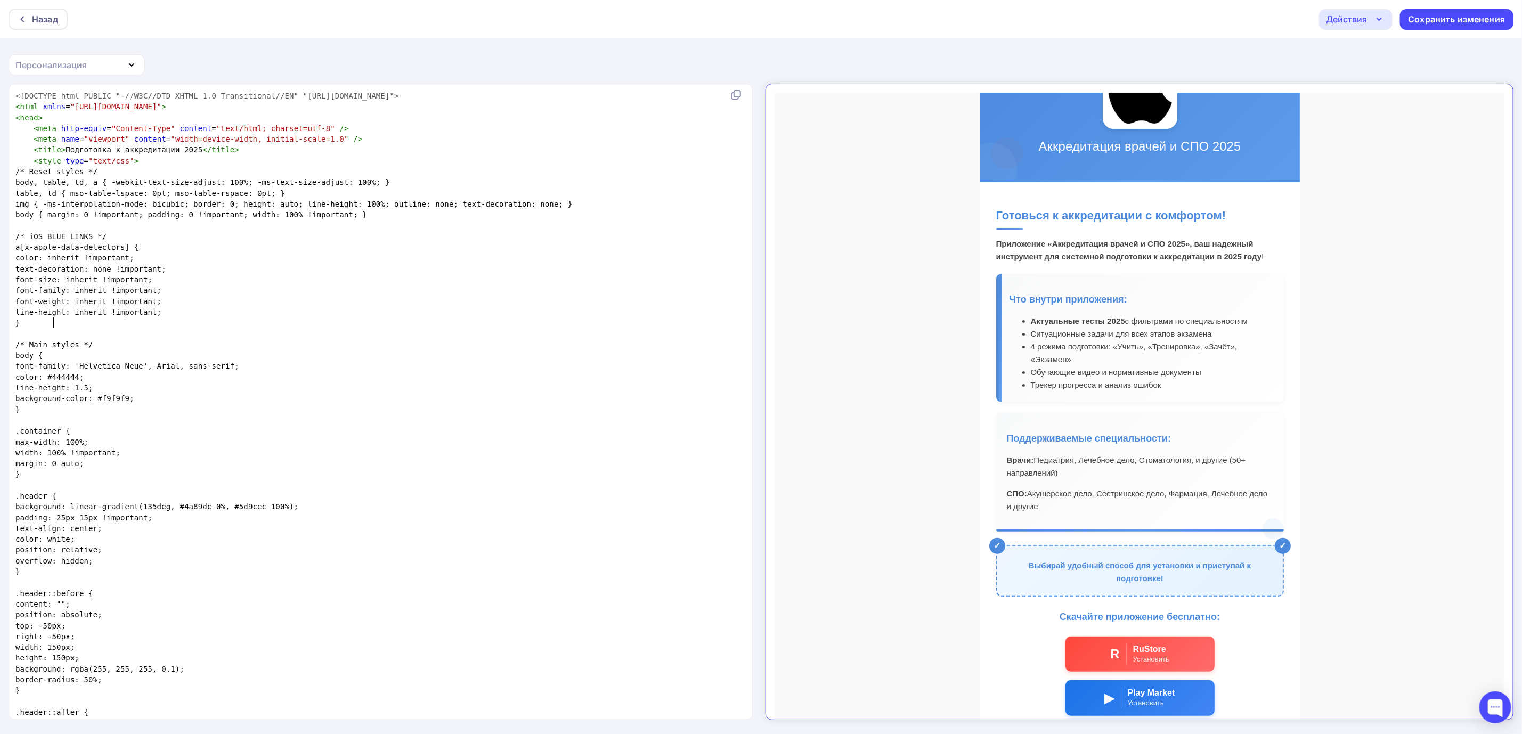
click at [318, 325] on pre "}" at bounding box center [378, 322] width 730 height 11
type textarea "<!DOCTYPE html PUBLIC "-//W3C//DTD XHTML 1.0 Transitional//EN" "http://www.w3.o…"
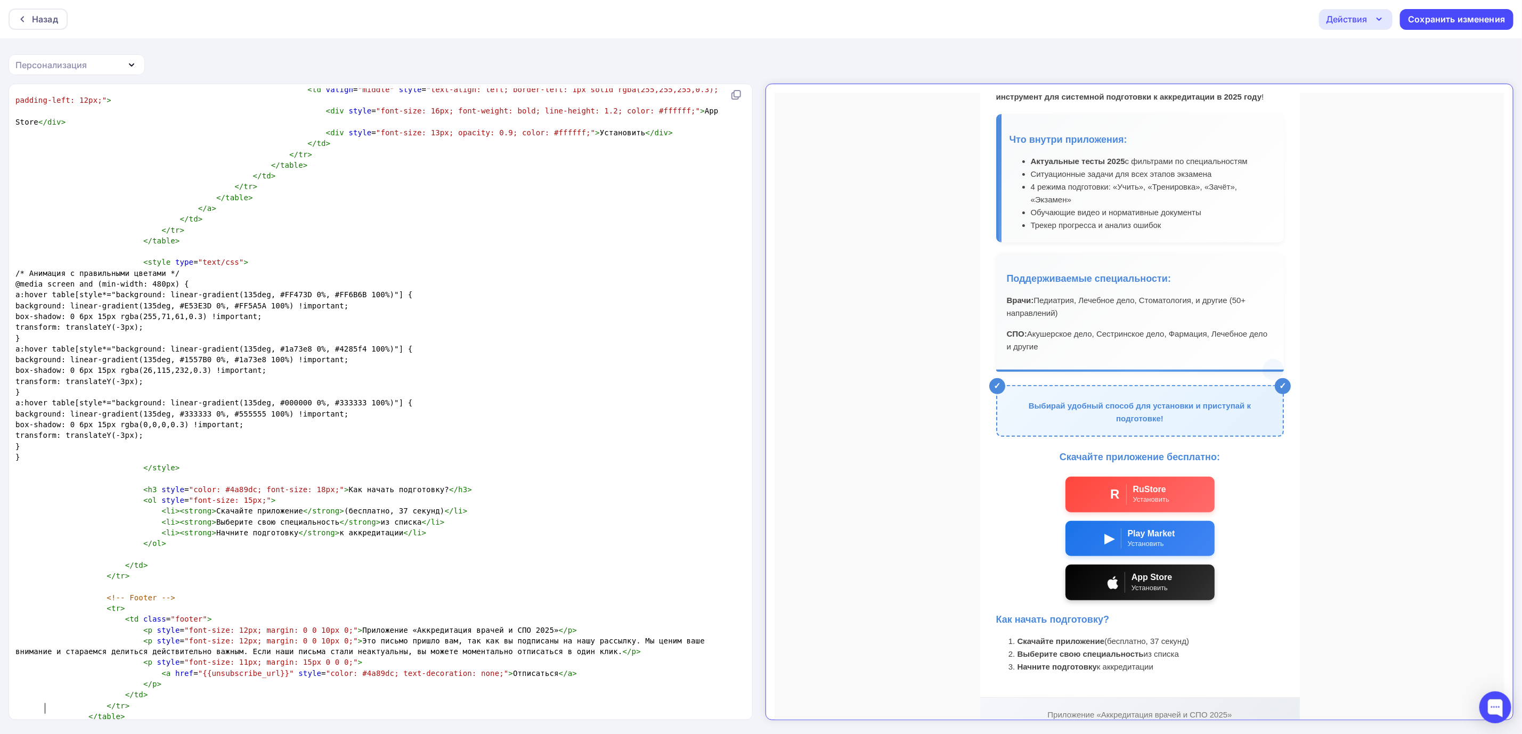
scroll to position [211, 0]
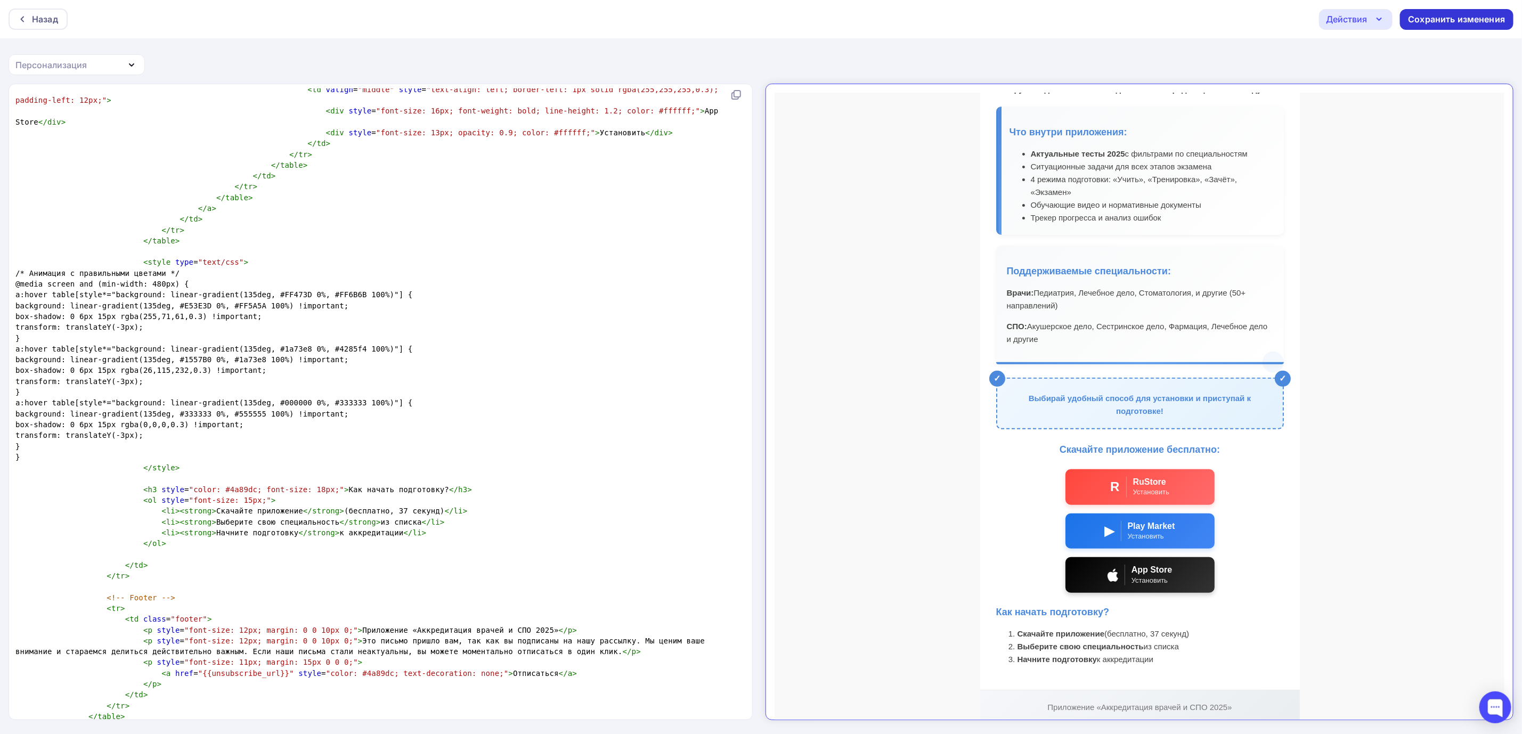
click at [1431, 18] on div "Сохранить изменения" at bounding box center [1456, 19] width 97 height 12
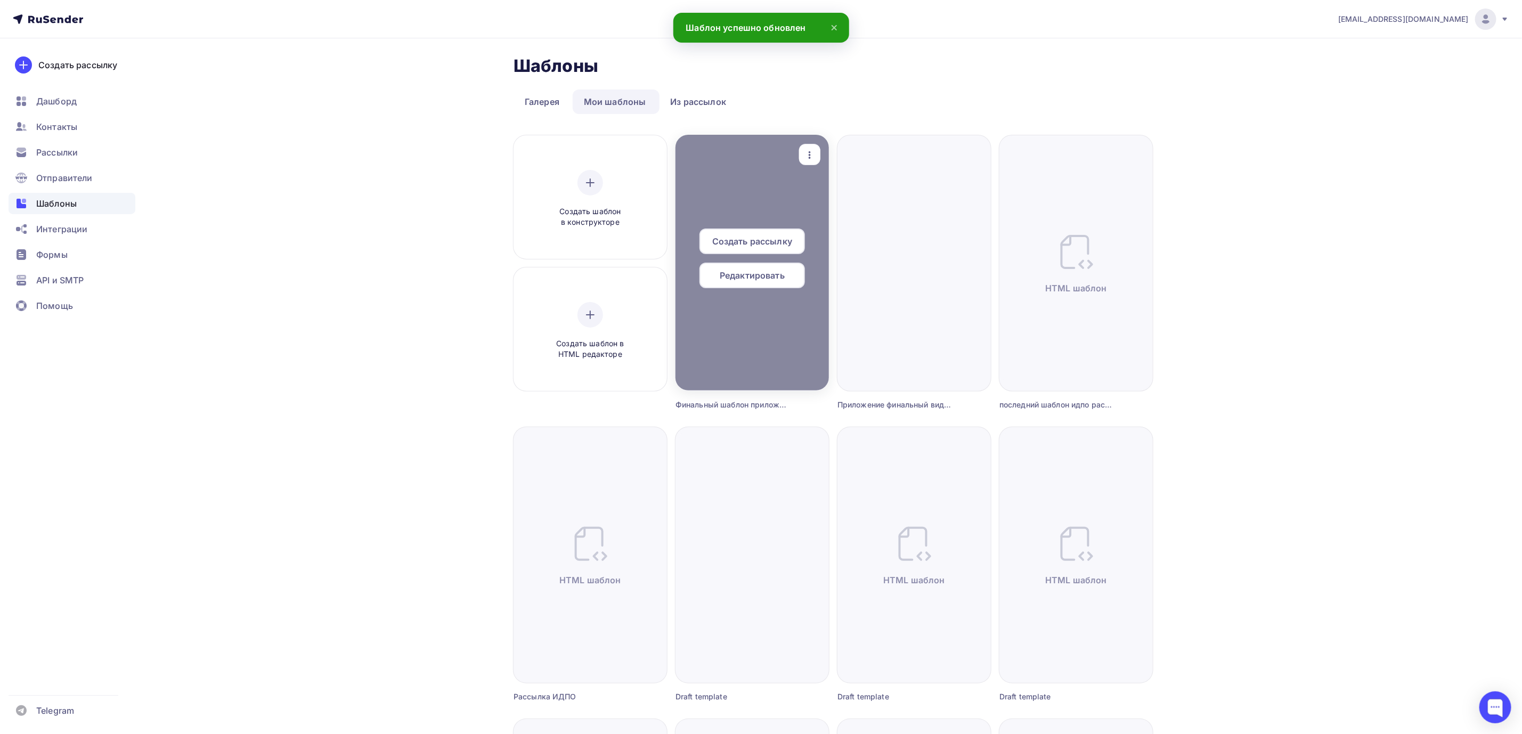
click at [766, 278] on span "Редактировать" at bounding box center [752, 275] width 65 height 13
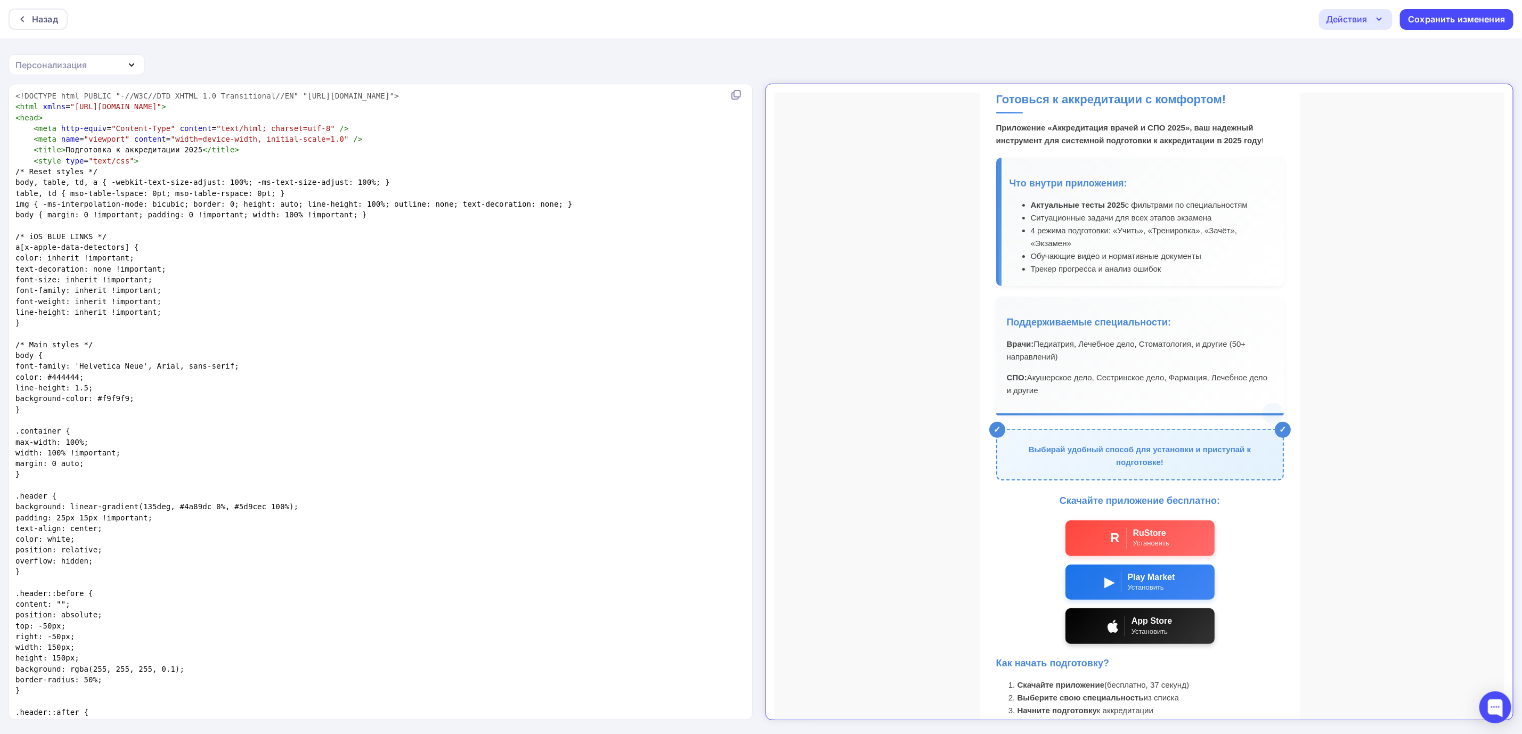
scroll to position [131, 0]
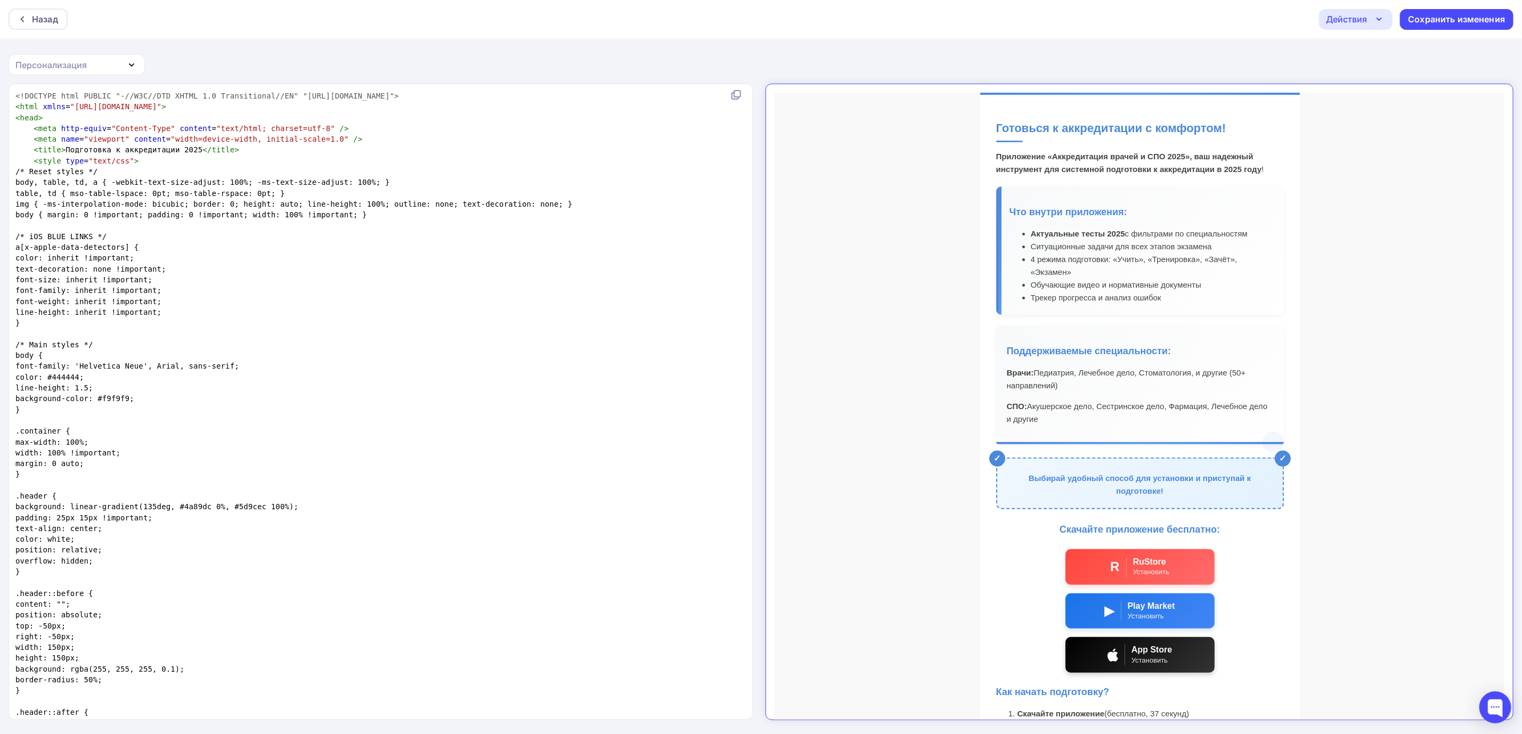
click at [1367, 26] on div "Действия" at bounding box center [1356, 19] width 74 height 21
click at [1432, 18] on div "Сохранить изменения" at bounding box center [1456, 19] width 97 height 12
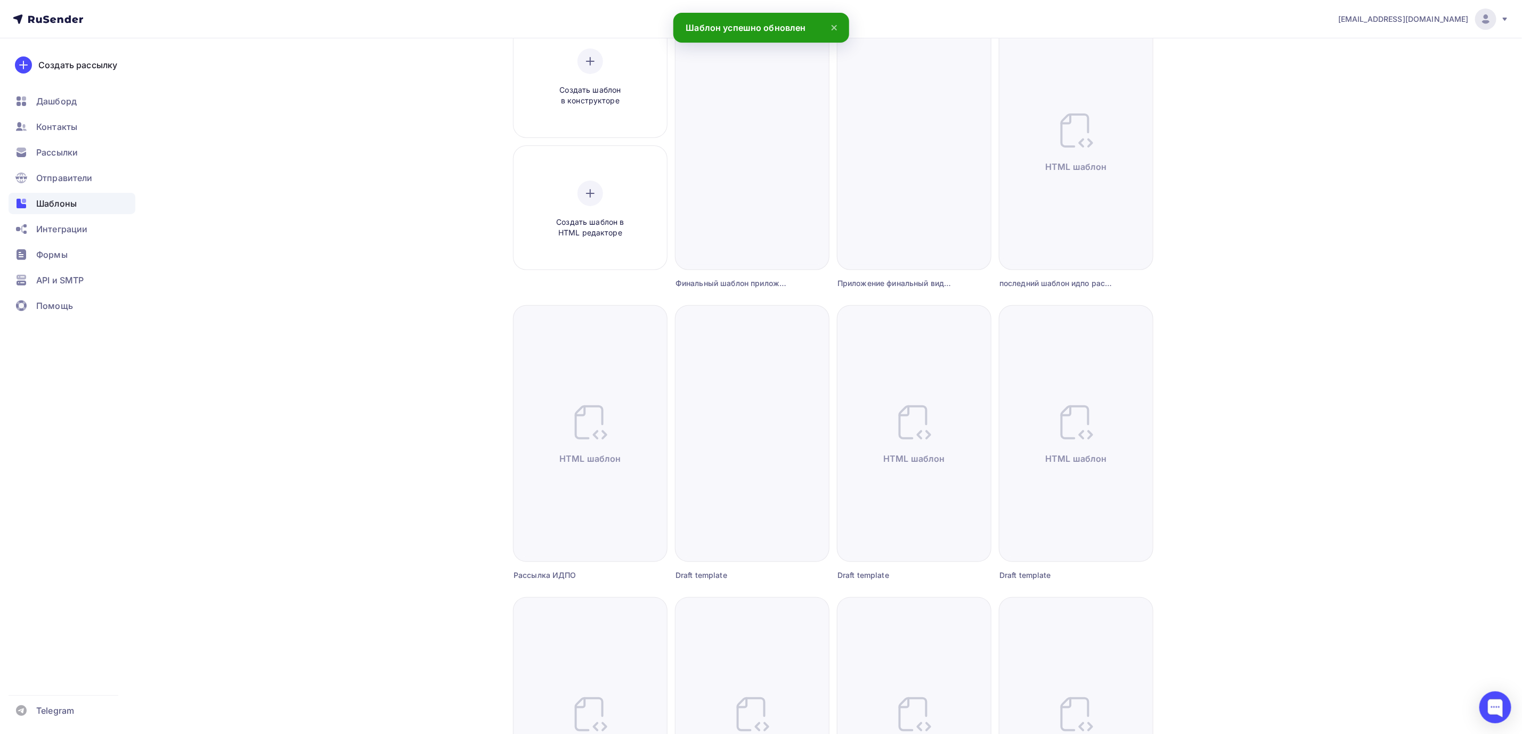
scroll to position [160, 0]
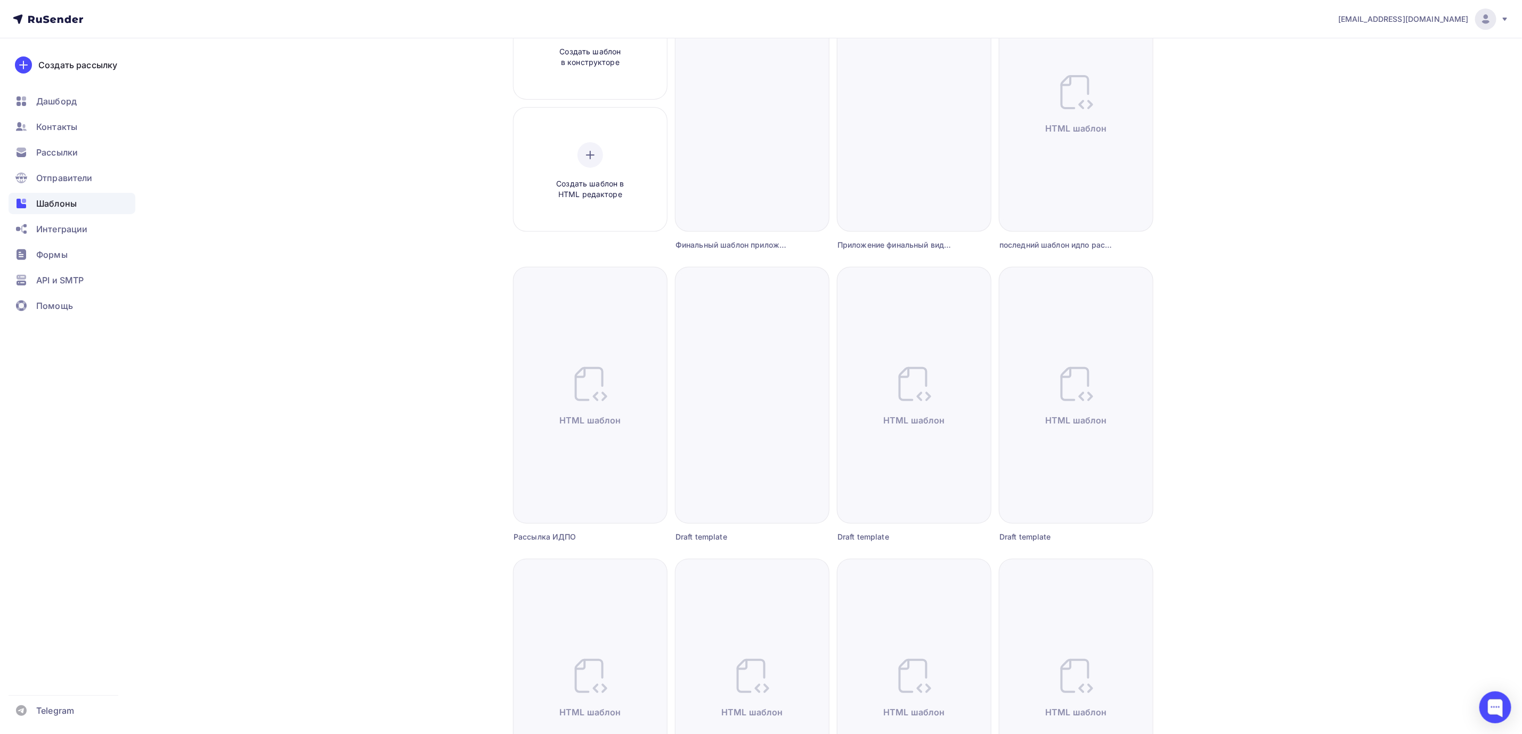
click at [1085, 248] on div "последний шаблон идпо рассылки" at bounding box center [1056, 245] width 115 height 11
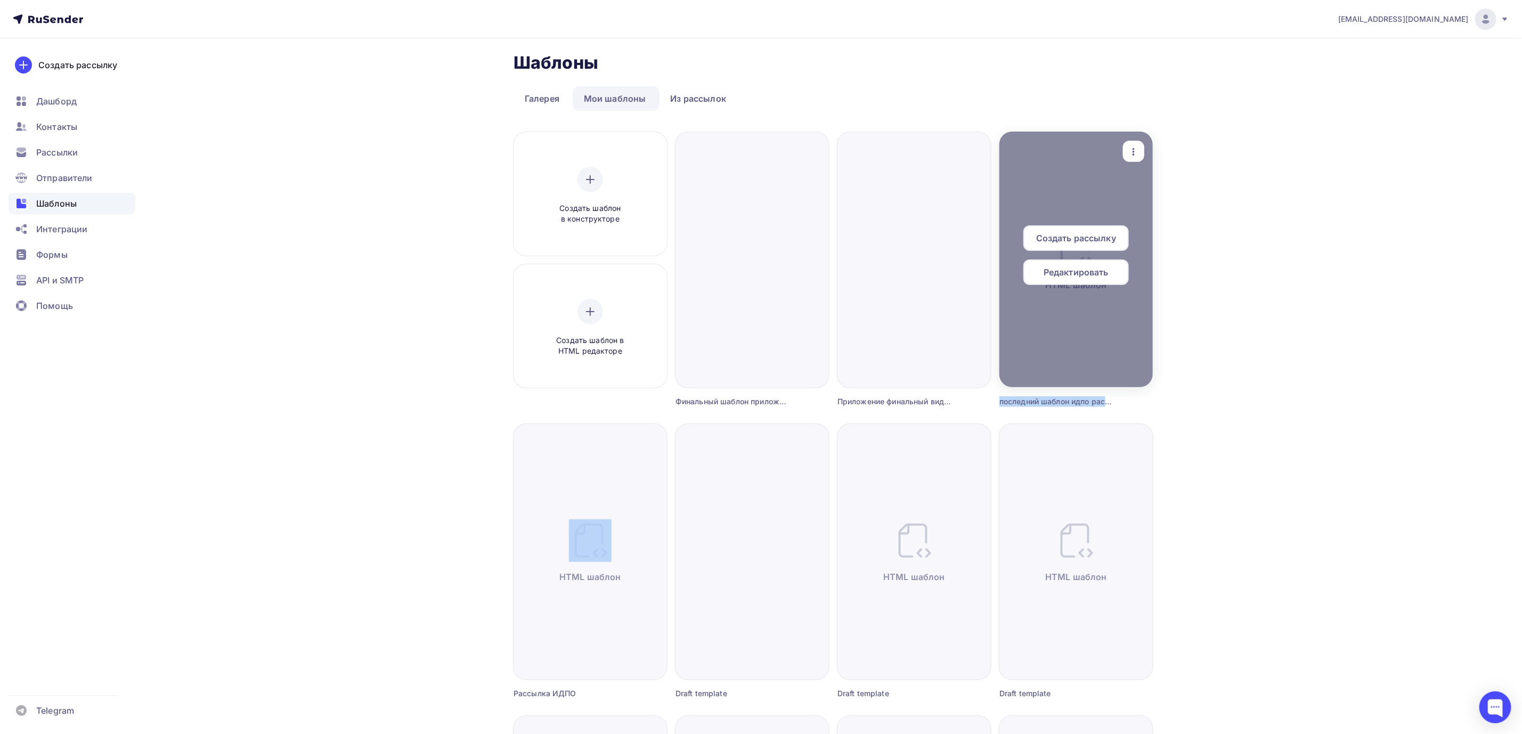
scroll to position [0, 0]
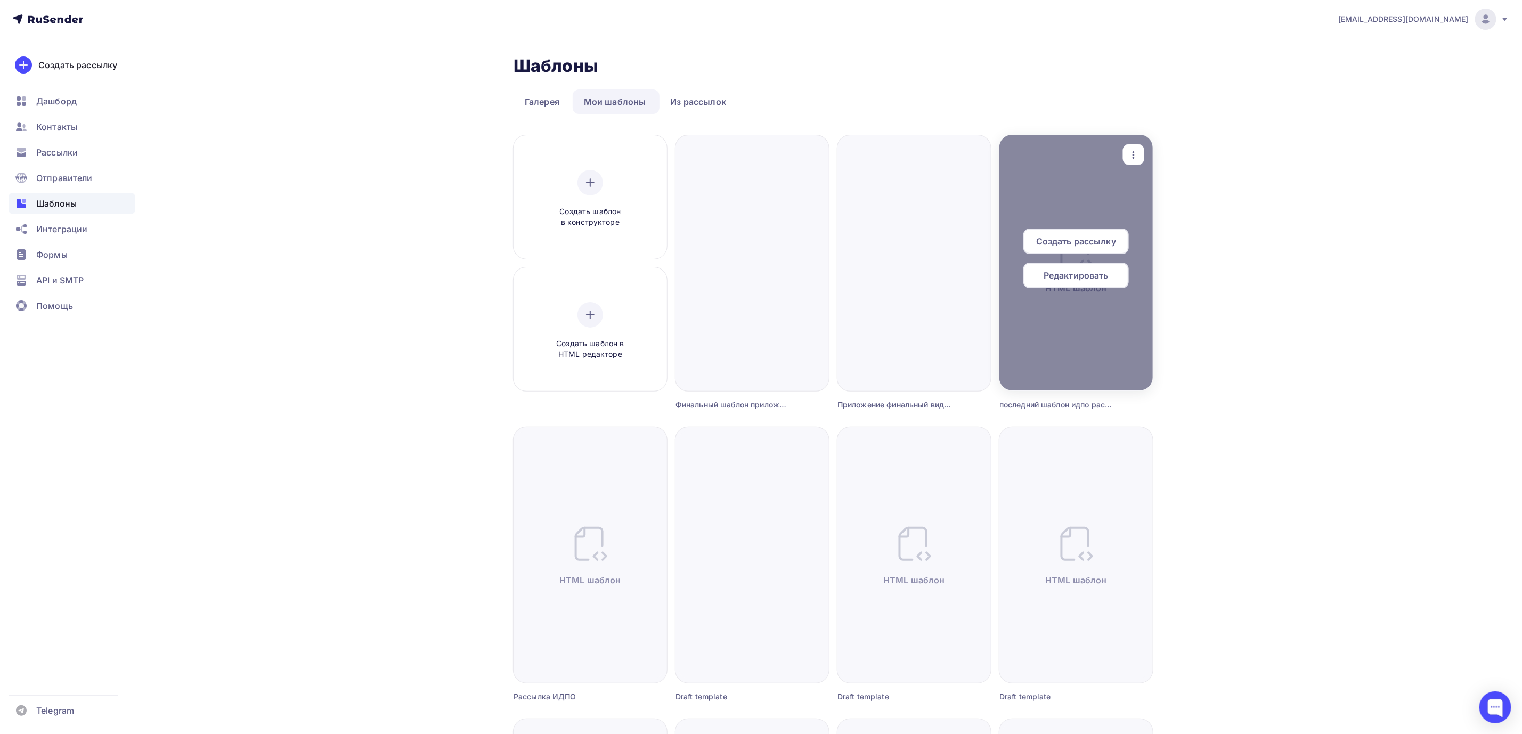
click at [1087, 275] on span "Редактировать" at bounding box center [1075, 275] width 65 height 13
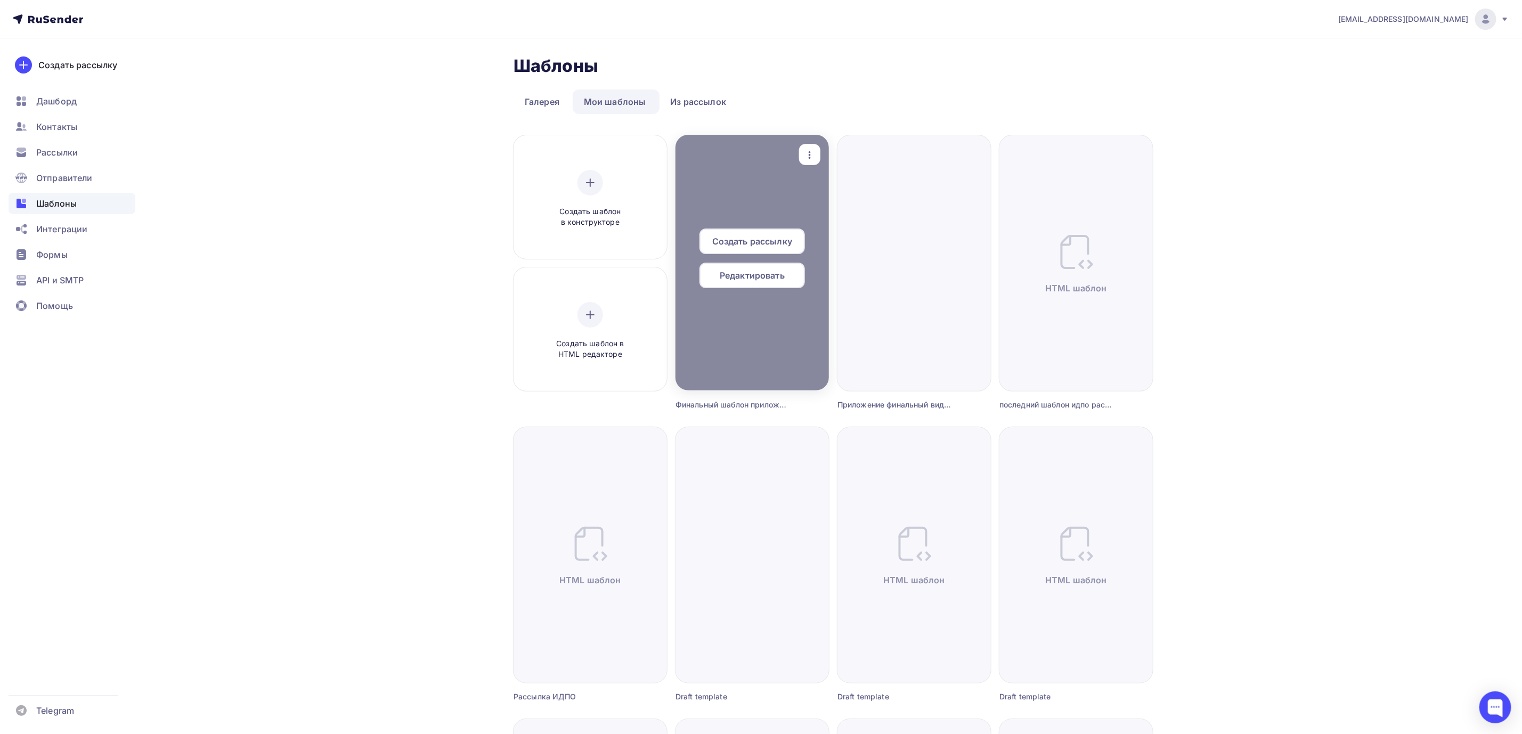
click at [760, 281] on span "Редактировать" at bounding box center [752, 275] width 65 height 13
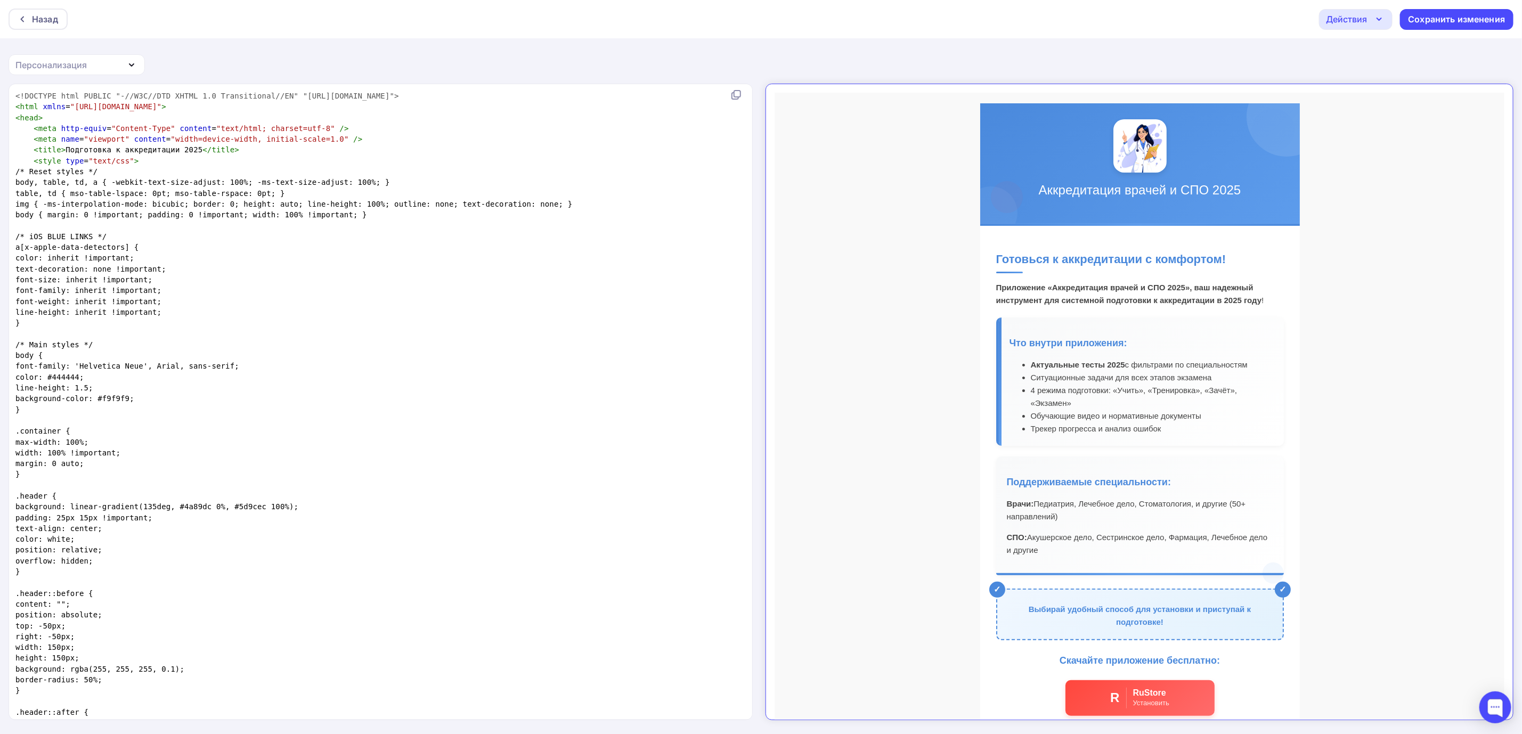
scroll to position [291, 0]
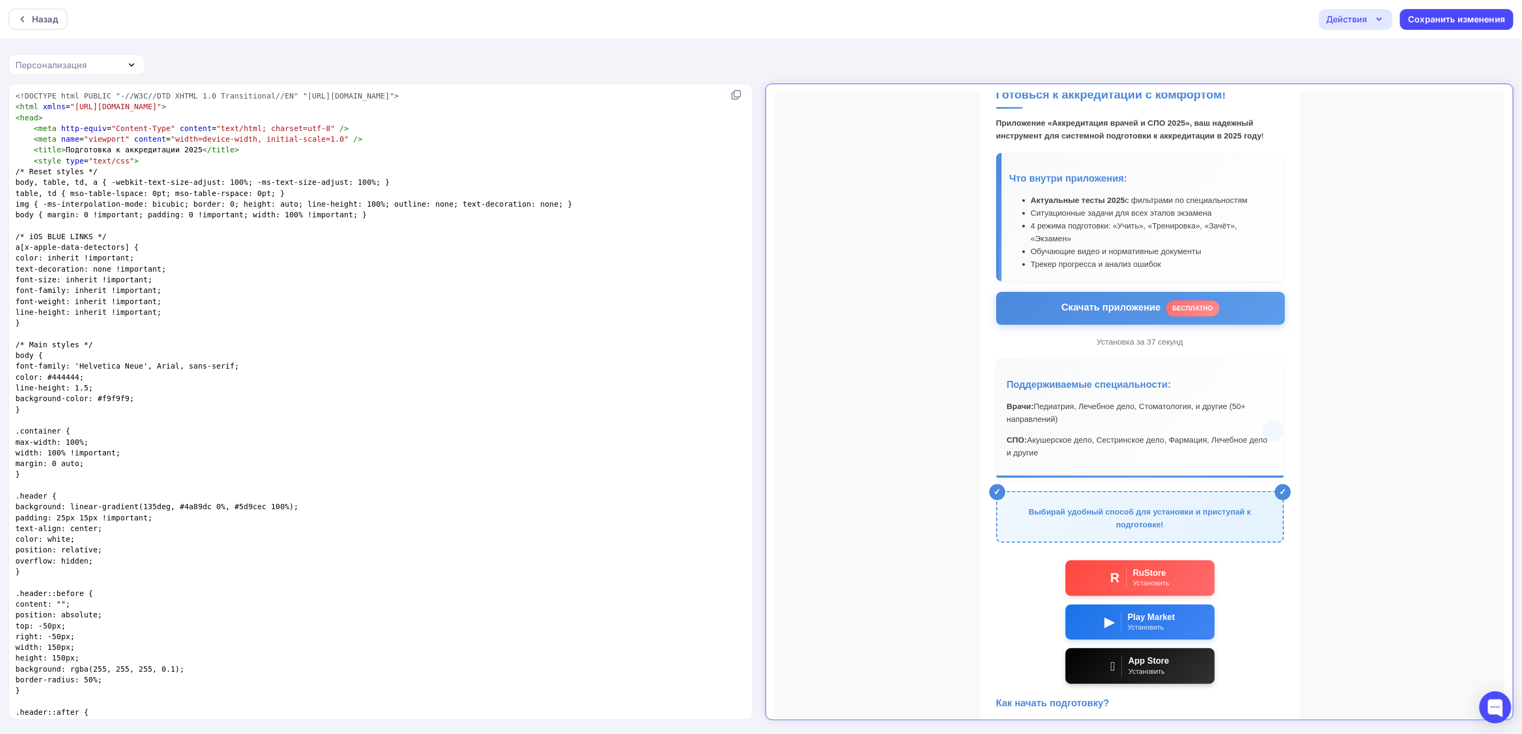
scroll to position [160, 0]
